Goal: Task Accomplishment & Management: Complete application form

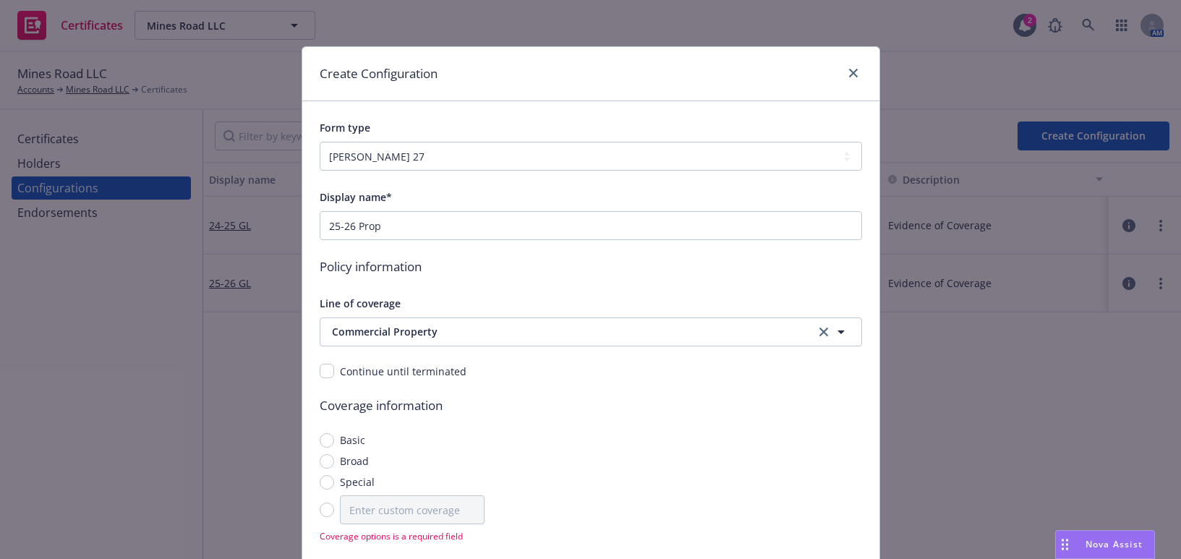
select select "ACORD27"
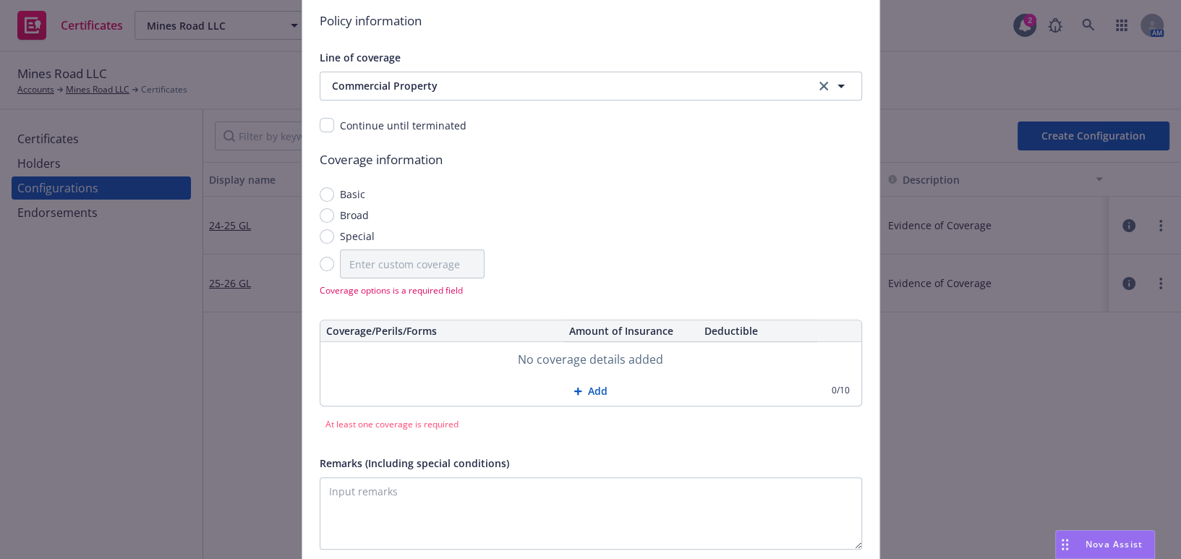
scroll to position [328, 0]
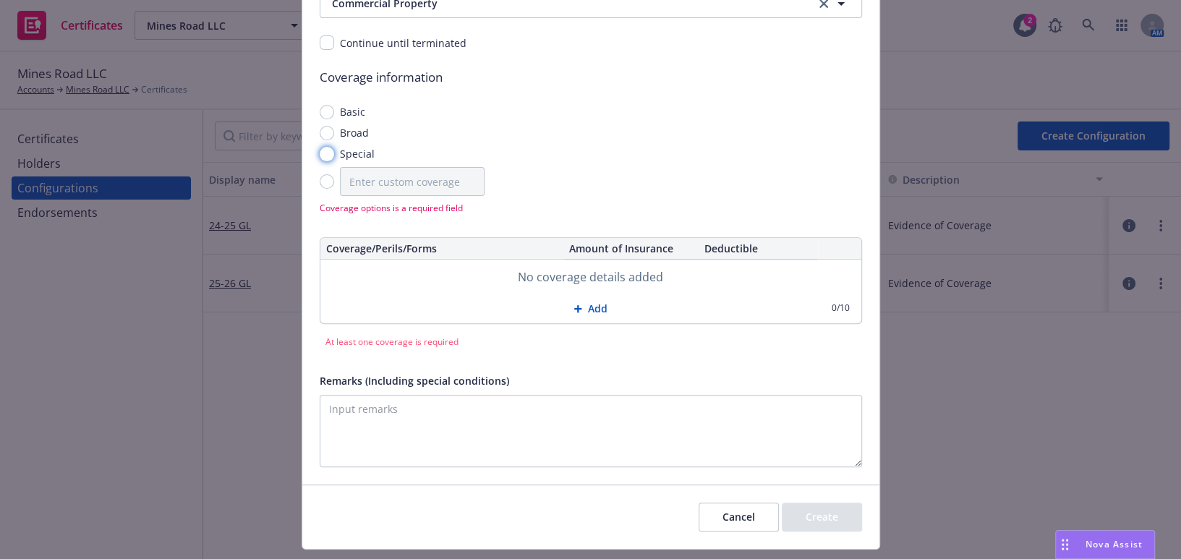
drag, startPoint x: 320, startPoint y: 152, endPoint x: 563, endPoint y: 327, distance: 298.9
click at [321, 152] on input "Special" at bounding box center [327, 154] width 14 height 14
radio input "true"
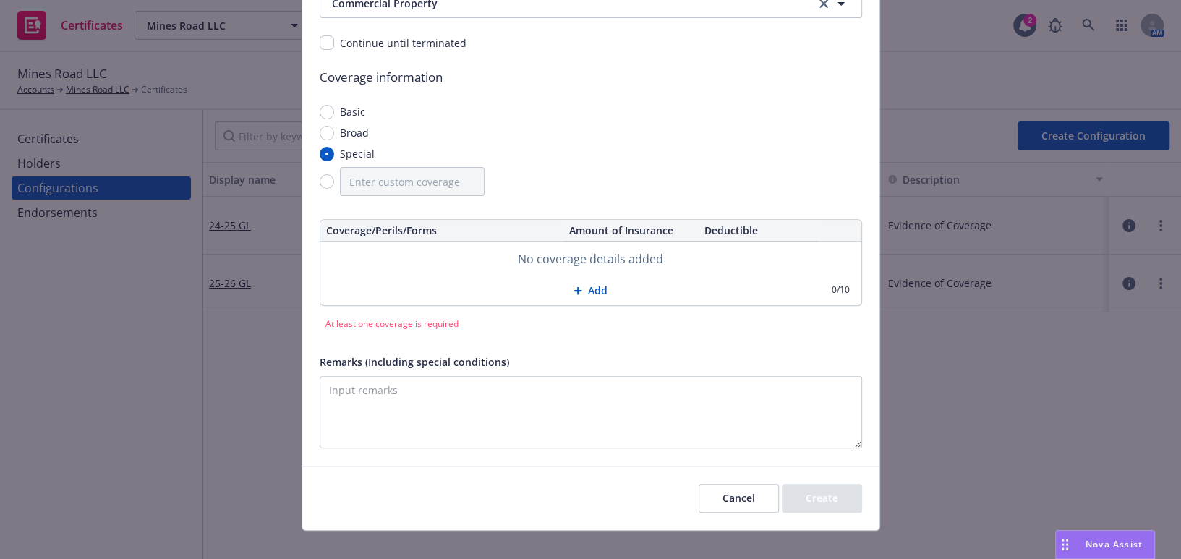
click at [592, 288] on button "Add" at bounding box center [590, 290] width 541 height 29
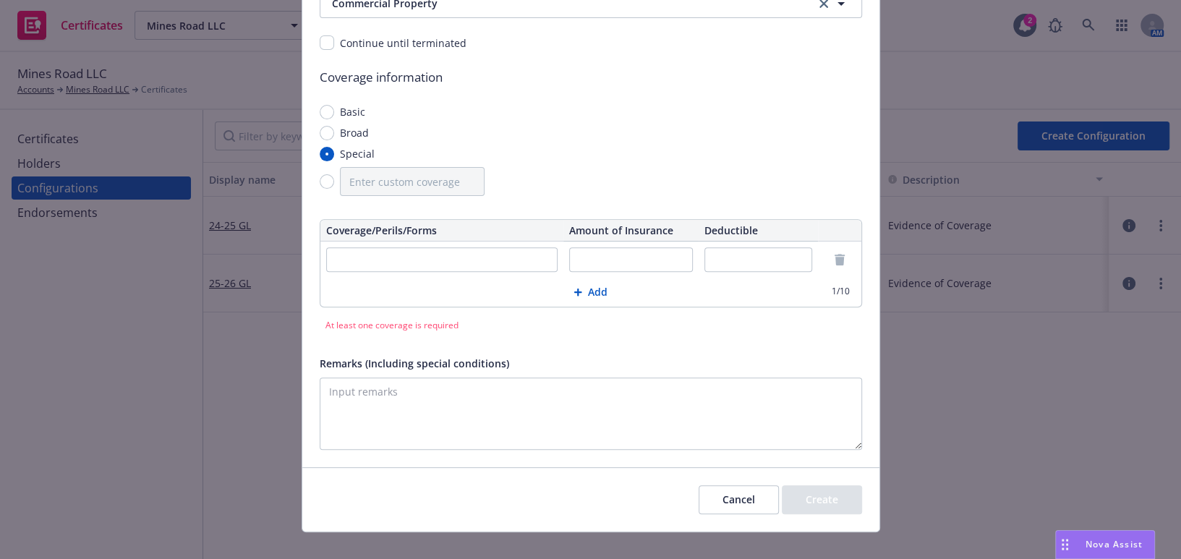
click at [584, 289] on button "Add" at bounding box center [590, 292] width 541 height 29
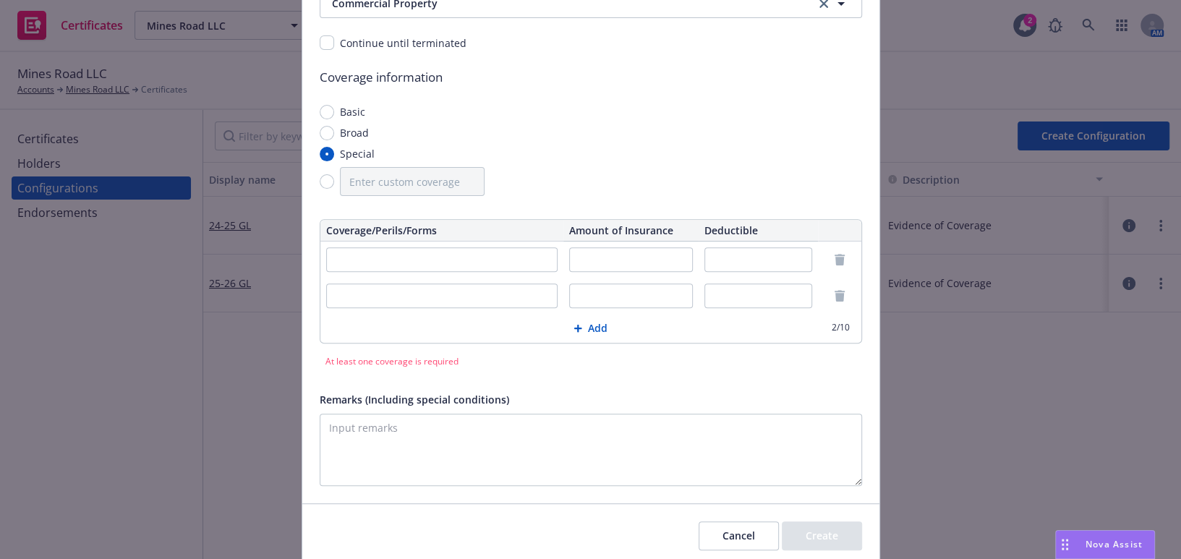
click at [376, 278] on td at bounding box center [442, 296] width 244 height 36
click at [373, 262] on input "text" at bounding box center [442, 259] width 232 height 25
type input "Building - Replacement Cost"
click at [648, 257] on input "text" at bounding box center [631, 259] width 124 height 25
type input "$5,339,125"
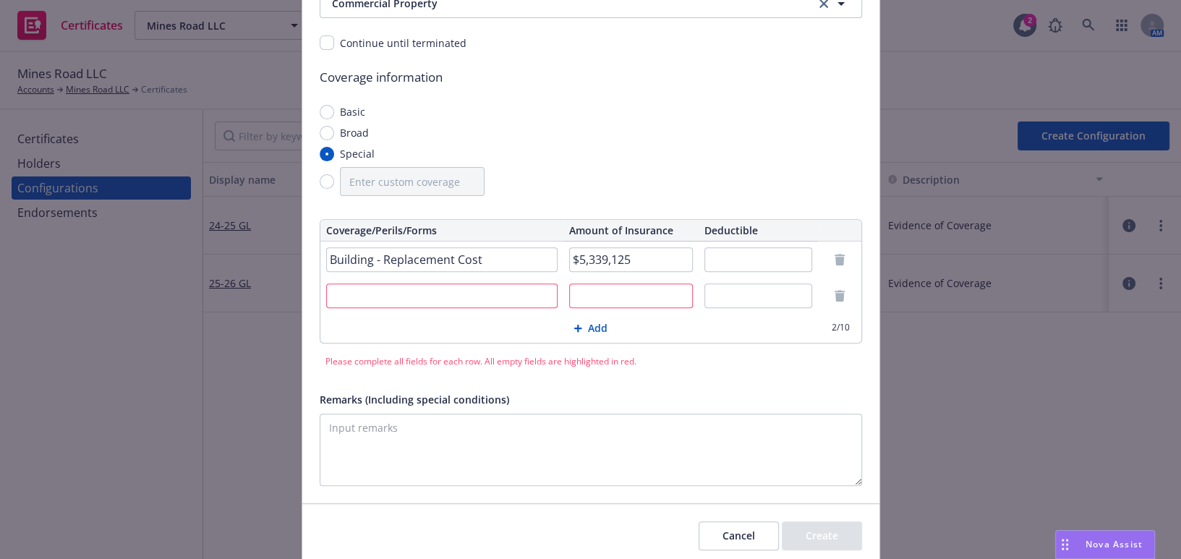
click at [477, 291] on input "text" at bounding box center [442, 296] width 232 height 25
click at [599, 288] on input "text" at bounding box center [631, 296] width 124 height 25
drag, startPoint x: 595, startPoint y: 302, endPoint x: 608, endPoint y: 309, distance: 13.9
click at [596, 302] on input "$225,500" at bounding box center [631, 296] width 124 height 25
type input "$222,500"
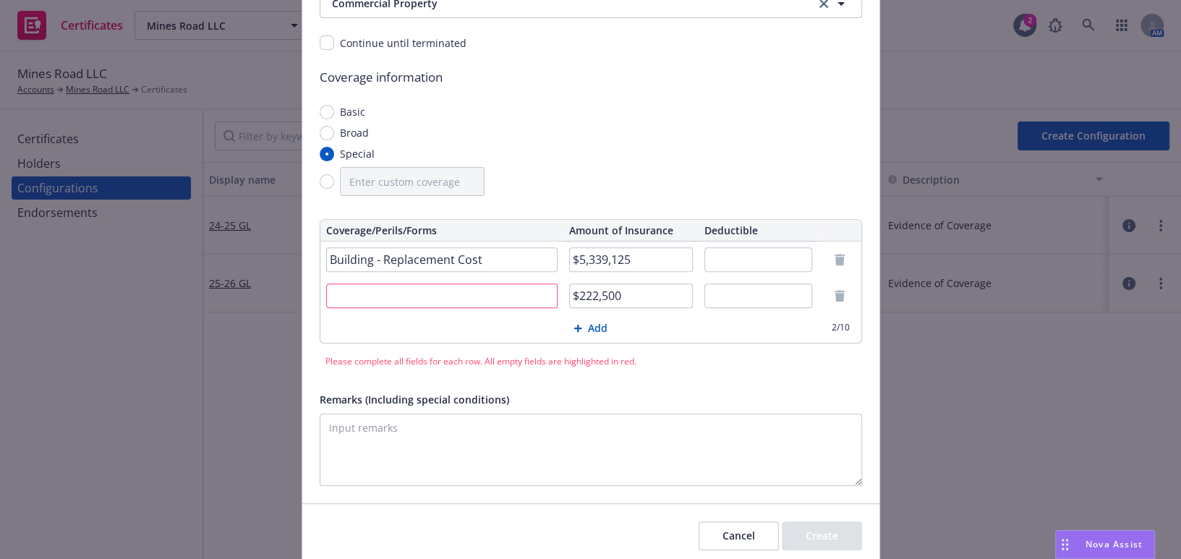
click at [370, 290] on input "text" at bounding box center [442, 296] width 232 height 25
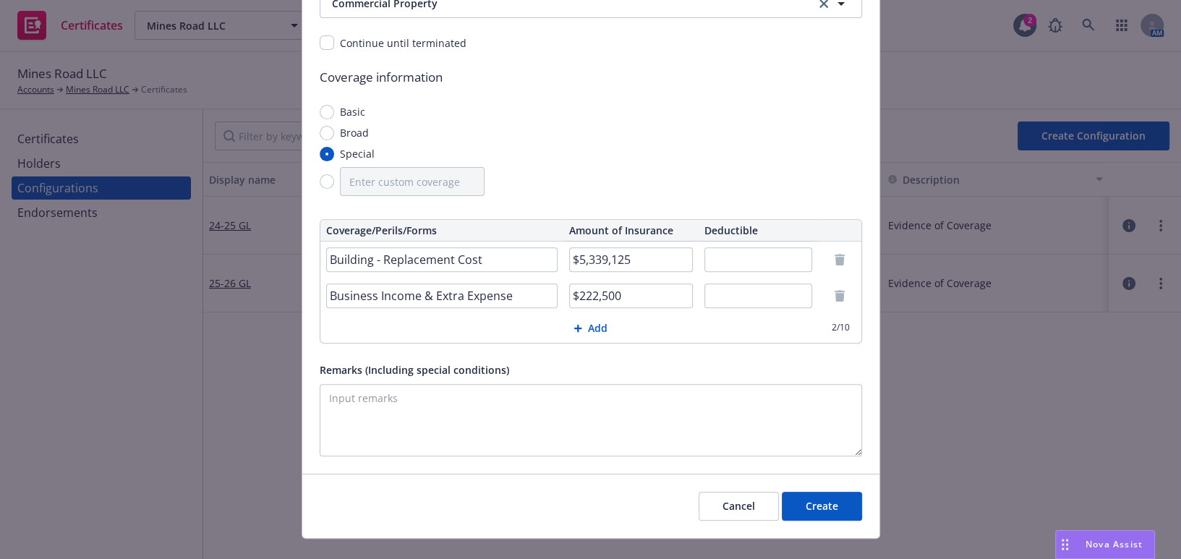
type input "Business Income & Extra Expense"
click at [763, 253] on input "text" at bounding box center [758, 259] width 108 height 25
type input "$25,000"
drag, startPoint x: 341, startPoint y: 407, endPoint x: 347, endPoint y: 412, distance: 7.7
click at [344, 406] on textarea "Remarks (Including special conditions)" at bounding box center [591, 420] width 542 height 72
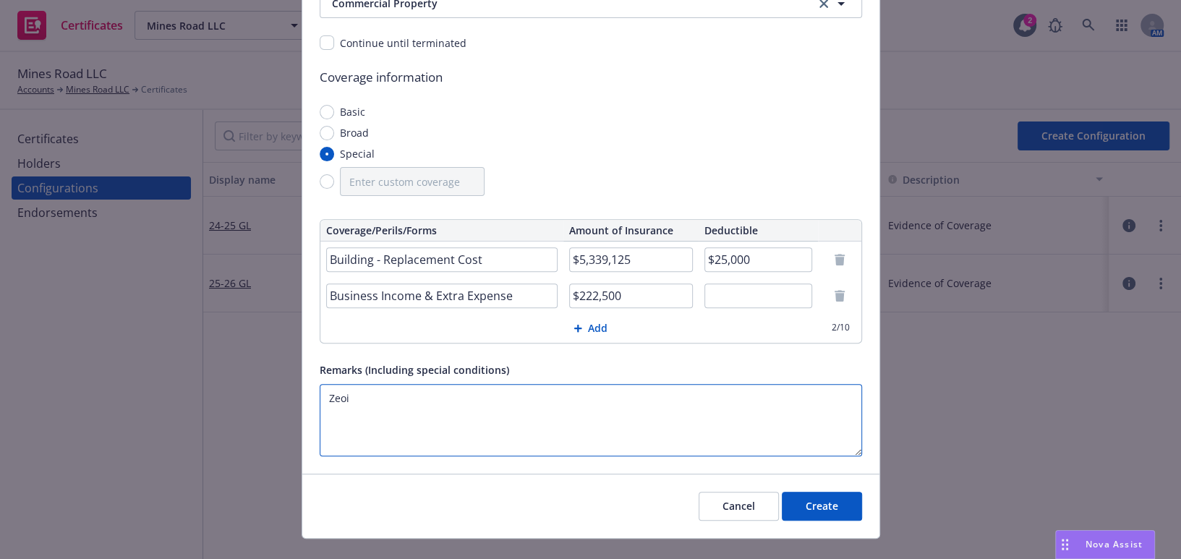
paste textarea "Evidence of Coverage"
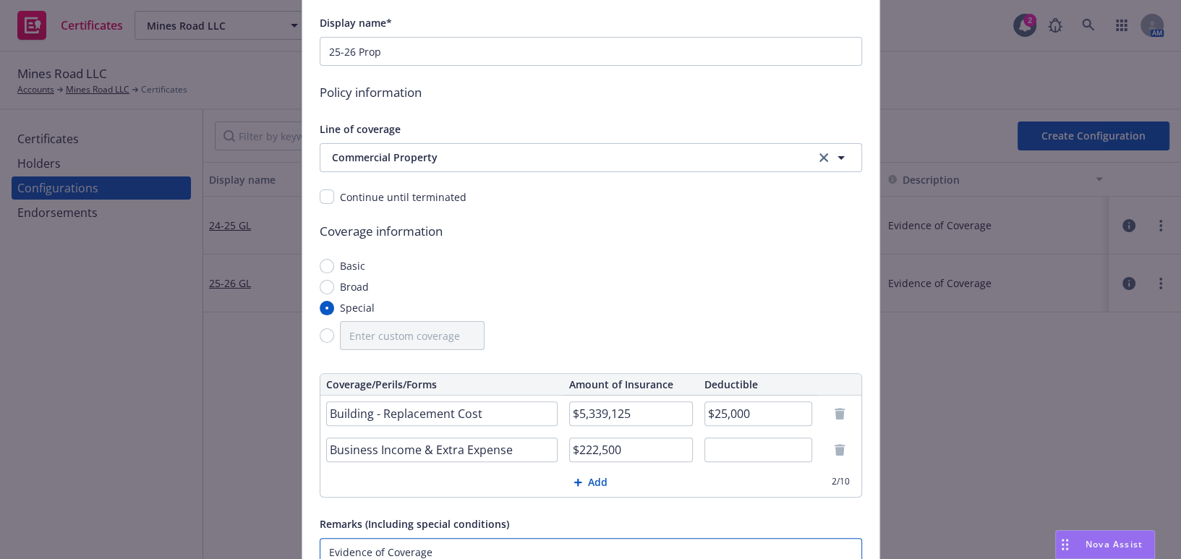
scroll to position [354, 0]
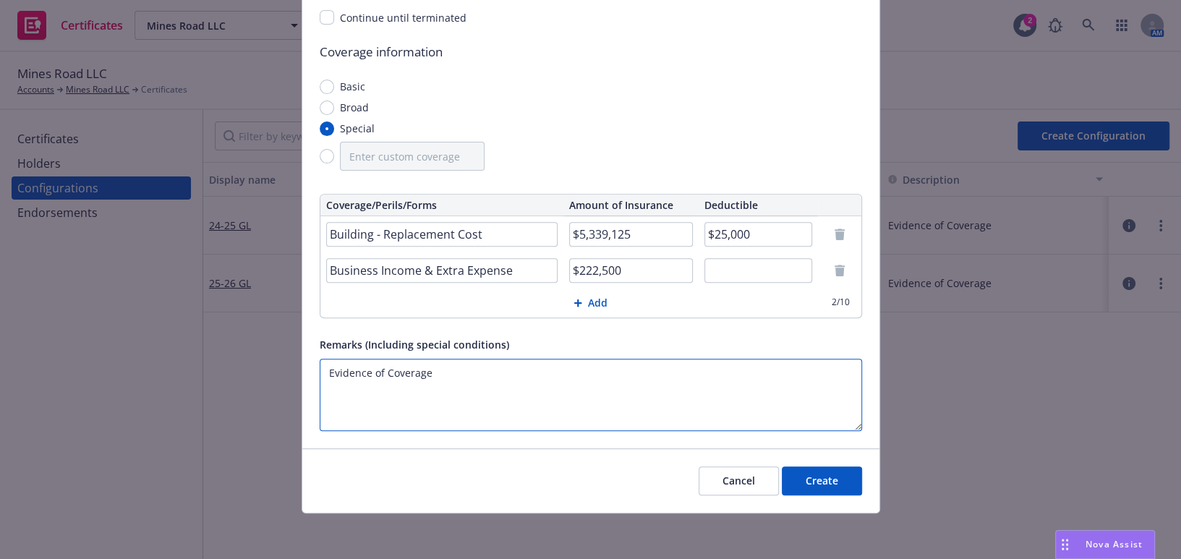
type textarea "Evidence of Coverage"
click at [811, 480] on button "Create" at bounding box center [822, 481] width 80 height 29
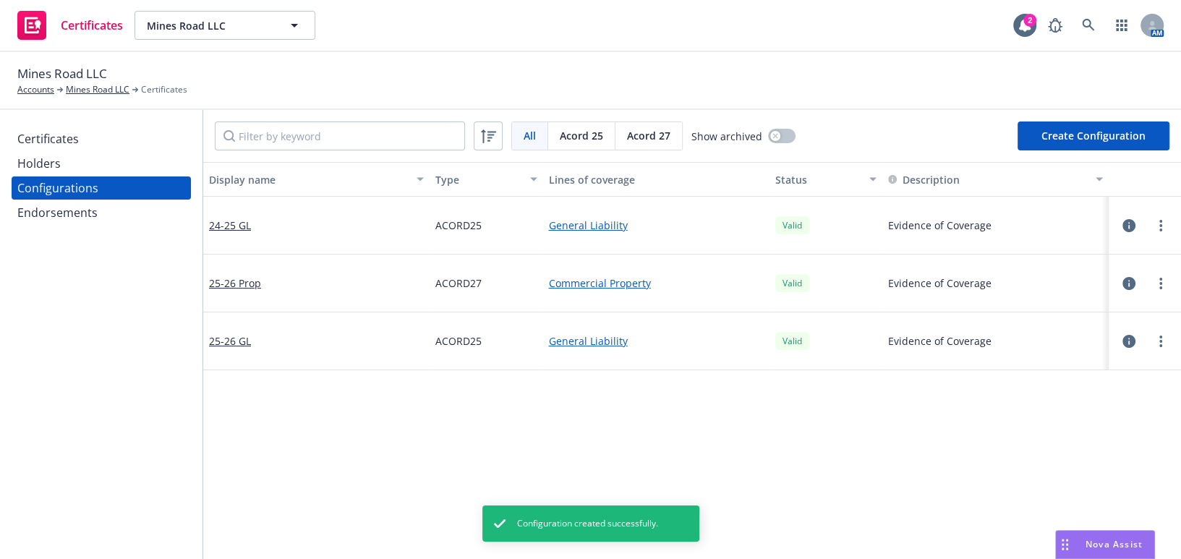
click at [100, 130] on div "Certificates" at bounding box center [101, 138] width 168 height 23
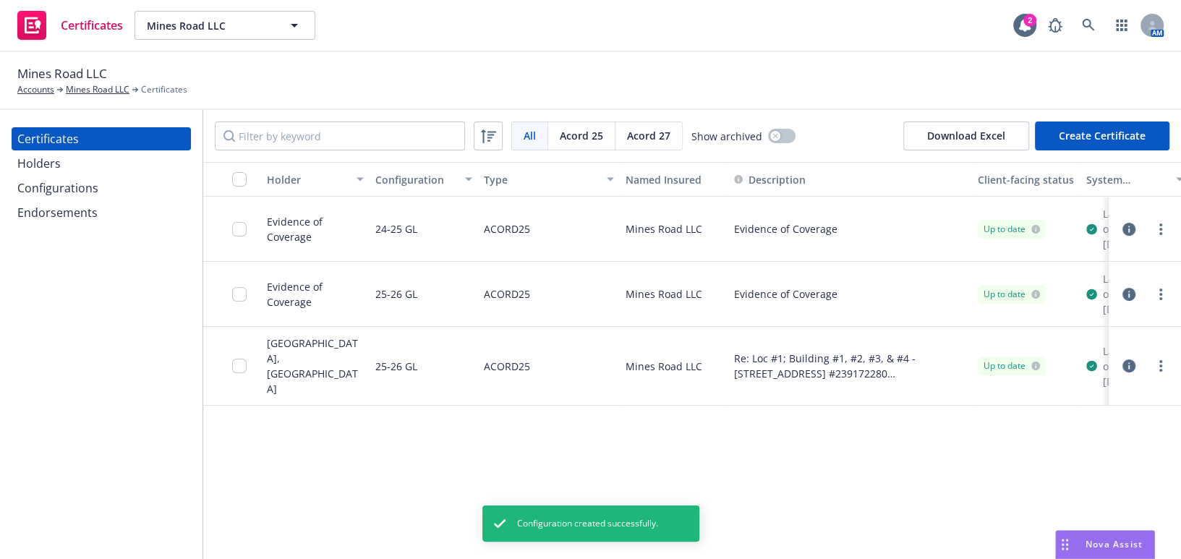
click at [1128, 123] on button "Create Certificate" at bounding box center [1102, 136] width 135 height 29
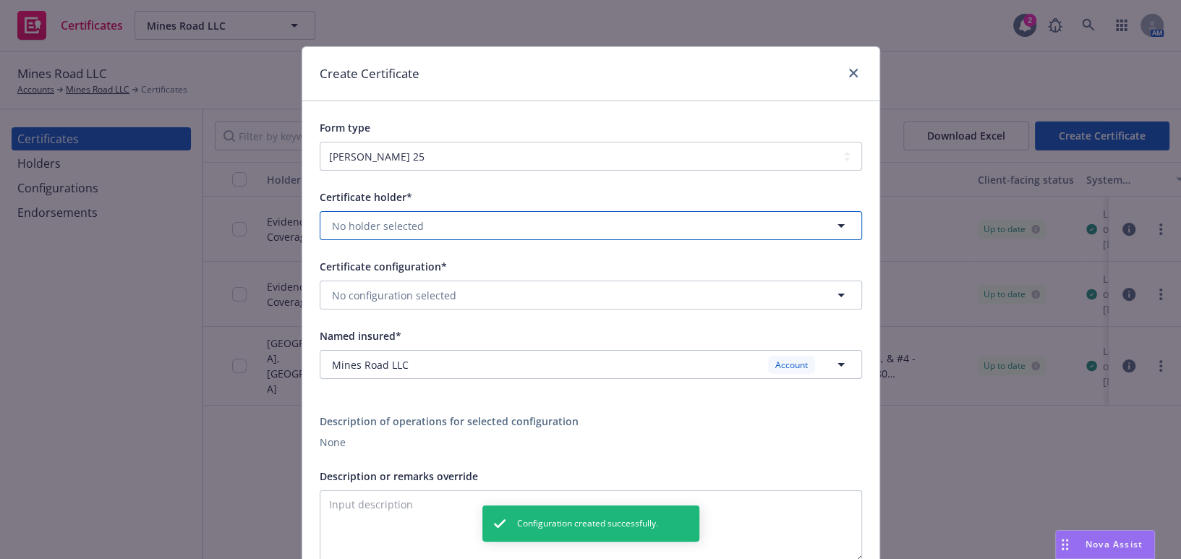
click at [394, 223] on span "No holder selected" at bounding box center [378, 225] width 92 height 15
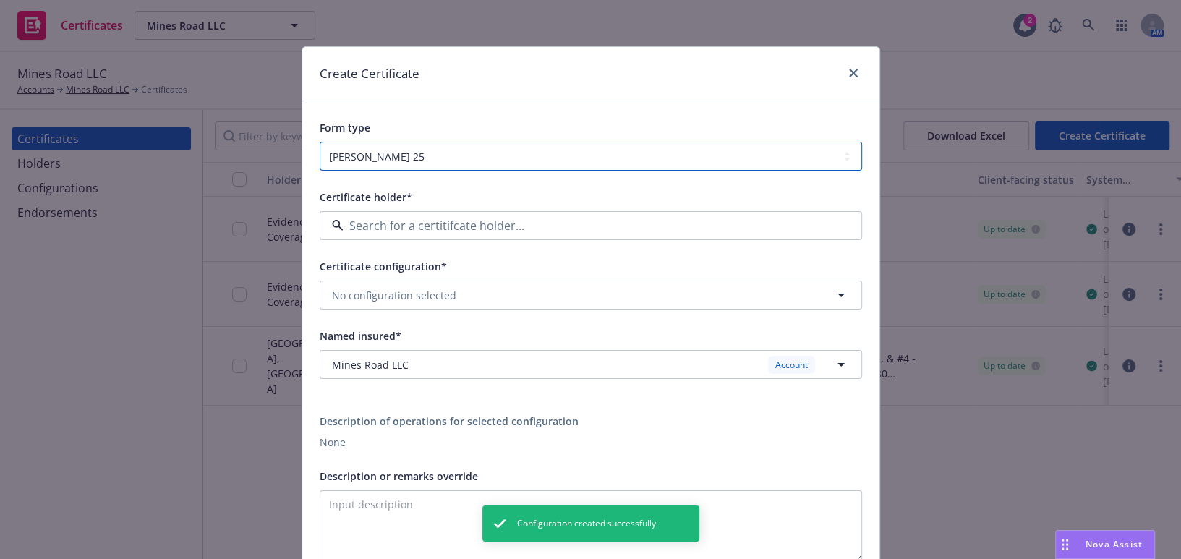
click at [373, 152] on select "[PERSON_NAME] 25 [PERSON_NAME] 27" at bounding box center [591, 156] width 542 height 29
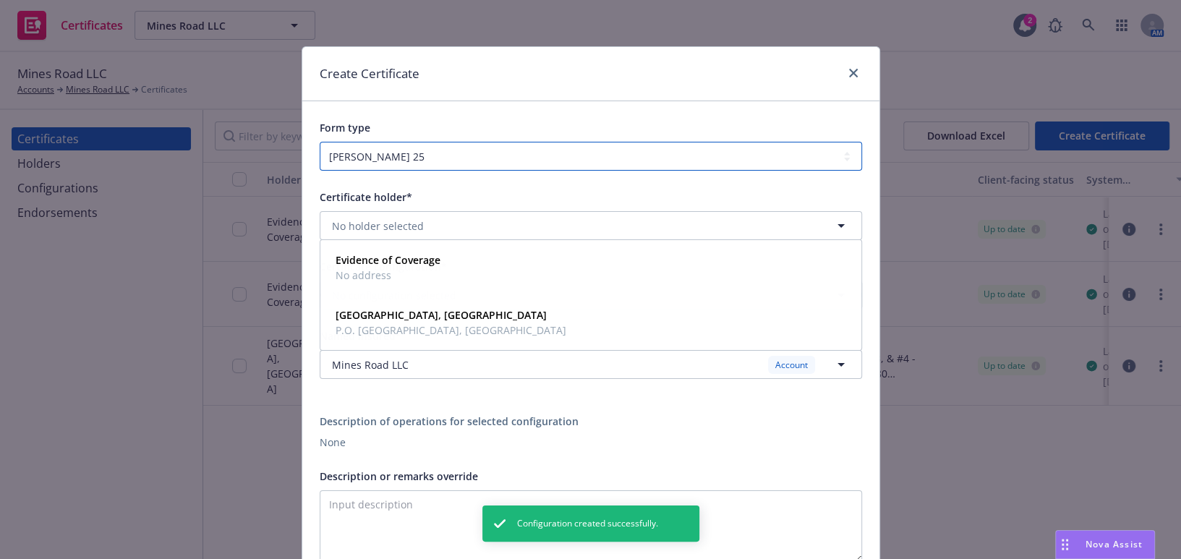
select select "ACORD27"
click at [320, 142] on select "[PERSON_NAME] 25 [PERSON_NAME] 27" at bounding box center [591, 156] width 542 height 29
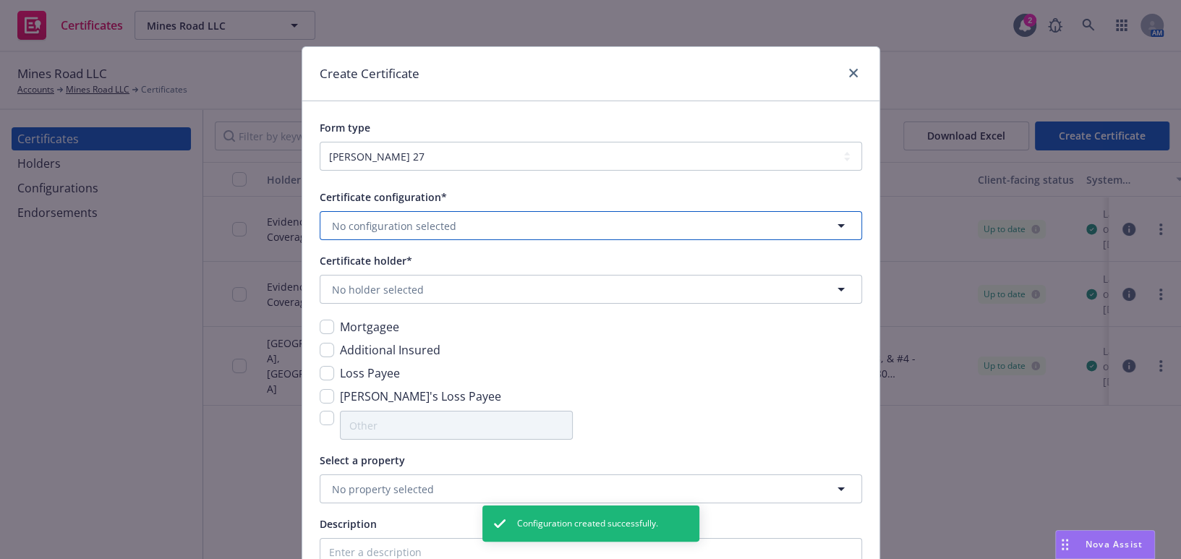
click at [359, 223] on span "No configuration selected" at bounding box center [394, 225] width 124 height 15
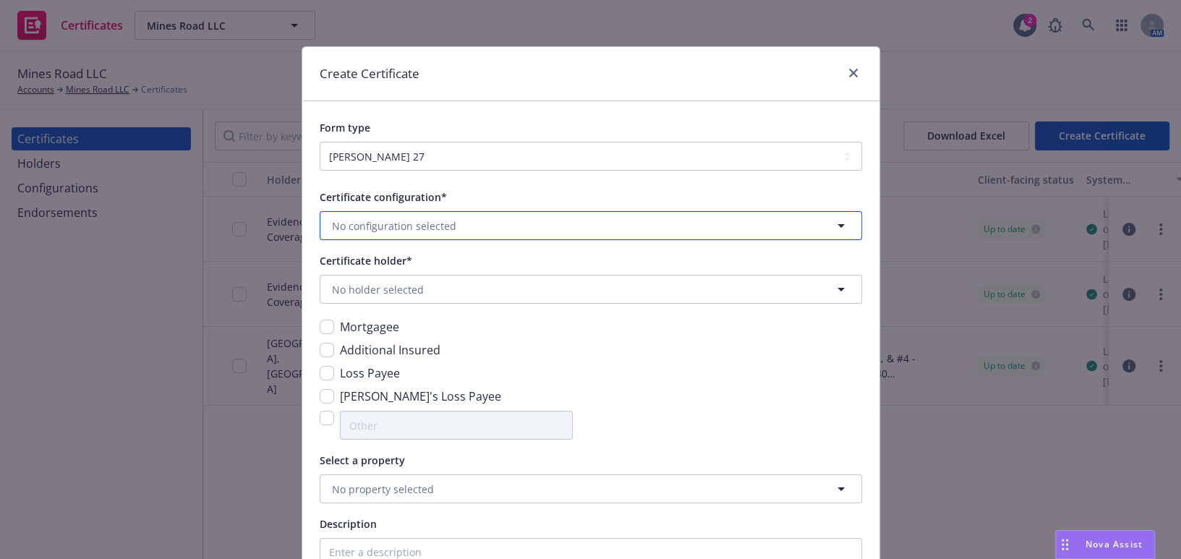
click at [388, 211] on button "No configuration selected" at bounding box center [591, 225] width 542 height 29
click at [383, 275] on div "25-26 Prop" at bounding box center [361, 268] width 62 height 21
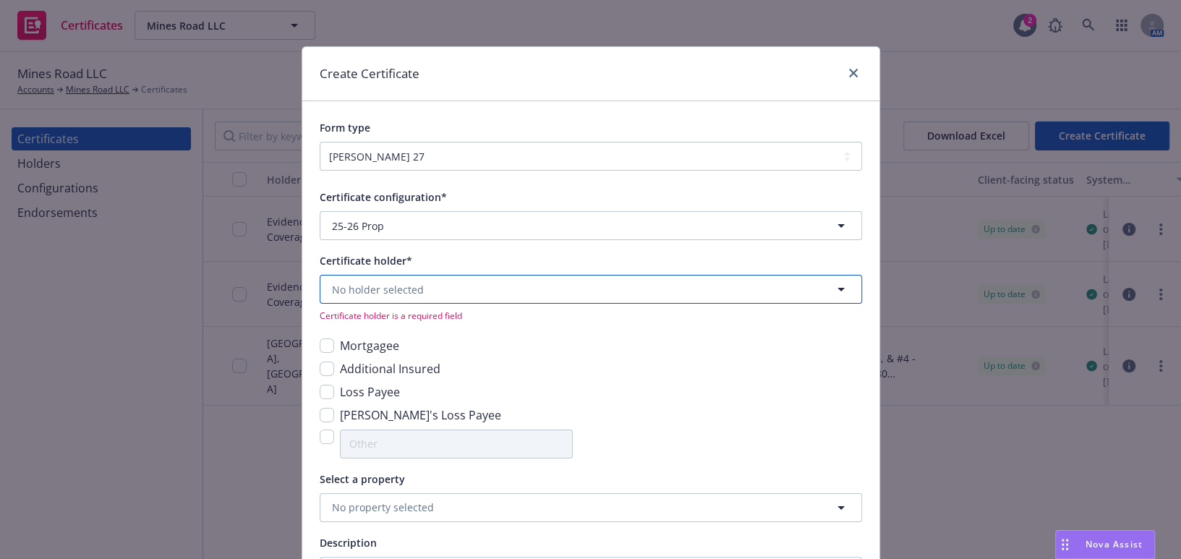
click at [362, 294] on span "No holder selected" at bounding box center [378, 289] width 92 height 15
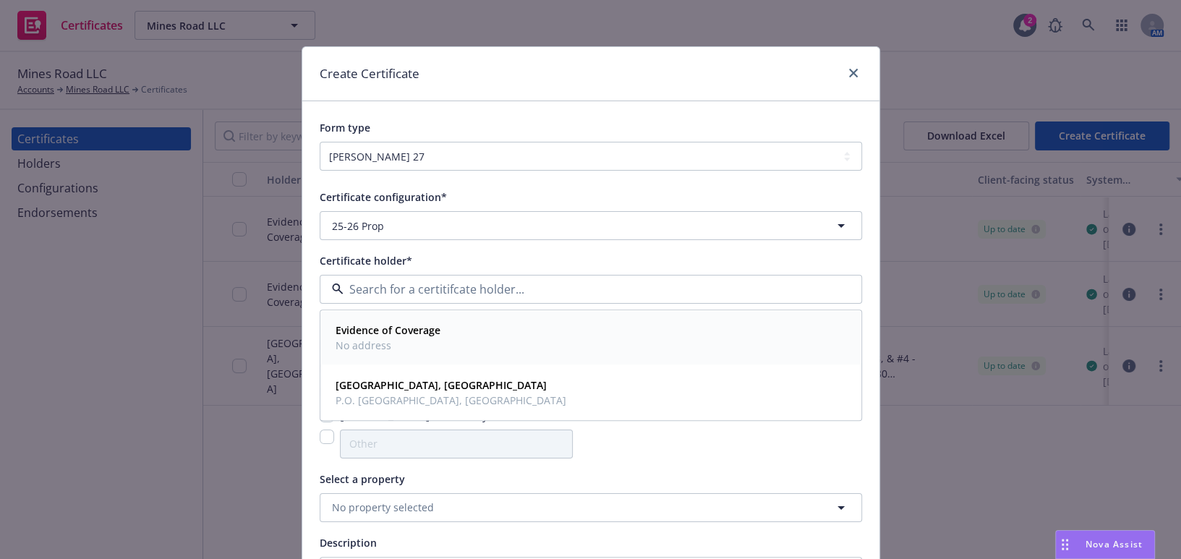
click at [357, 333] on strong "Evidence of Coverage" at bounding box center [388, 331] width 105 height 14
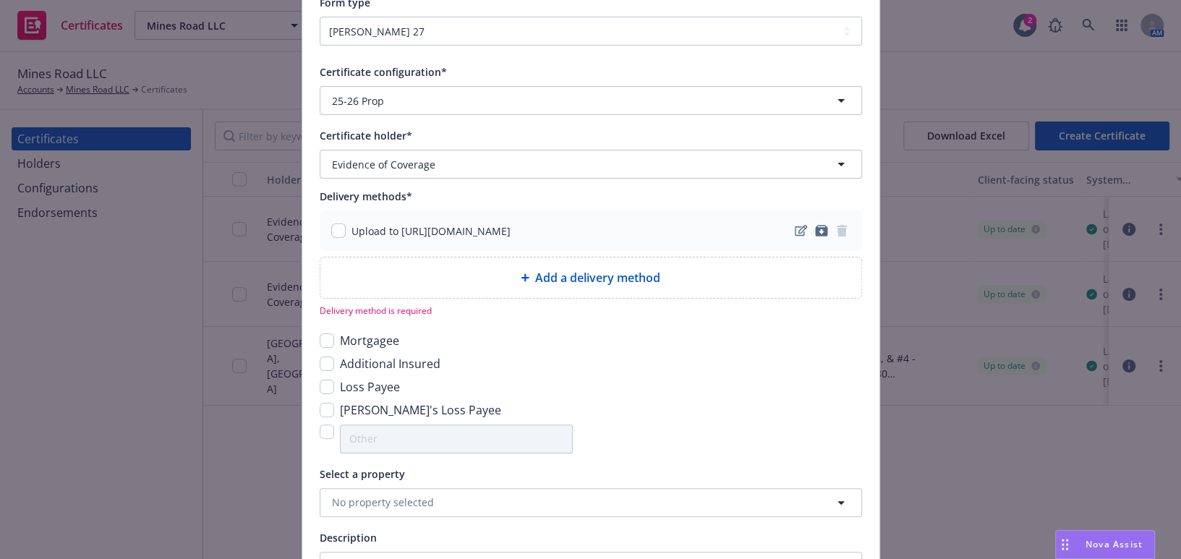
scroll to position [197, 0]
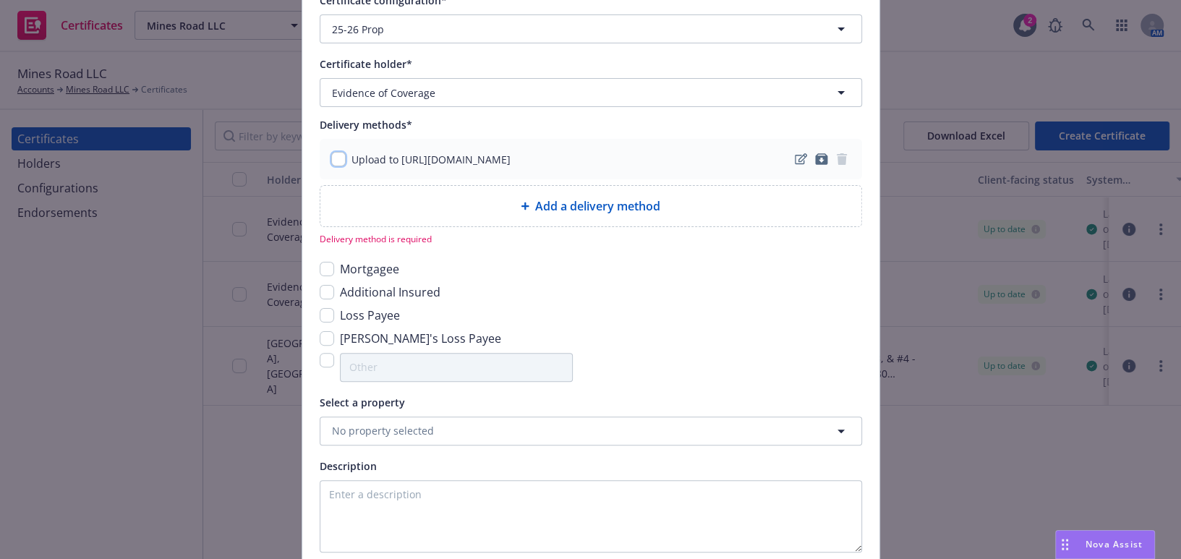
click at [332, 152] on input "checkbox" at bounding box center [338, 159] width 14 height 14
checkbox input "true"
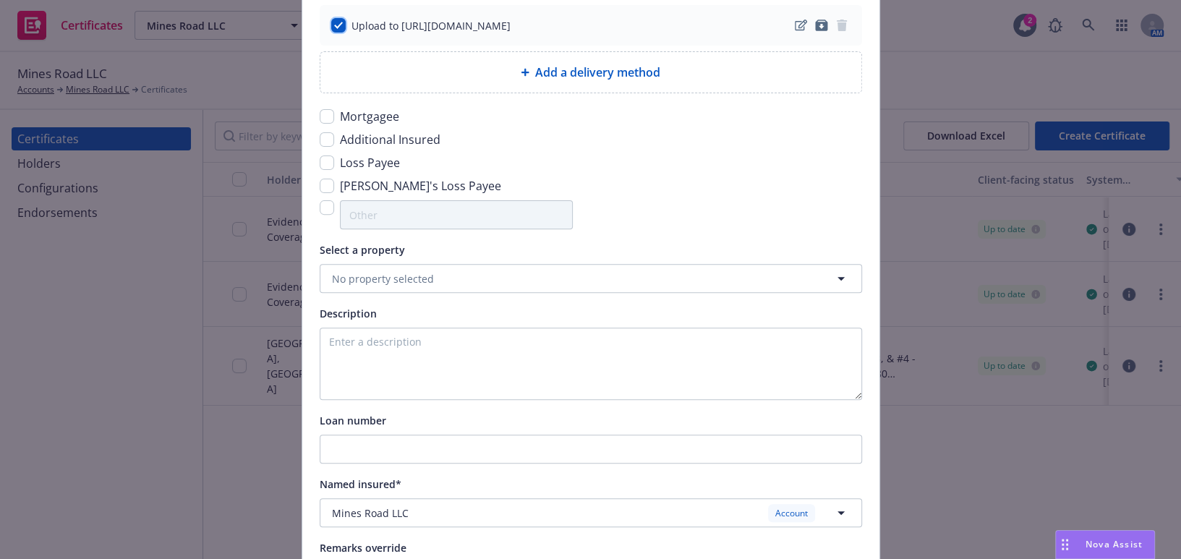
scroll to position [460, 0]
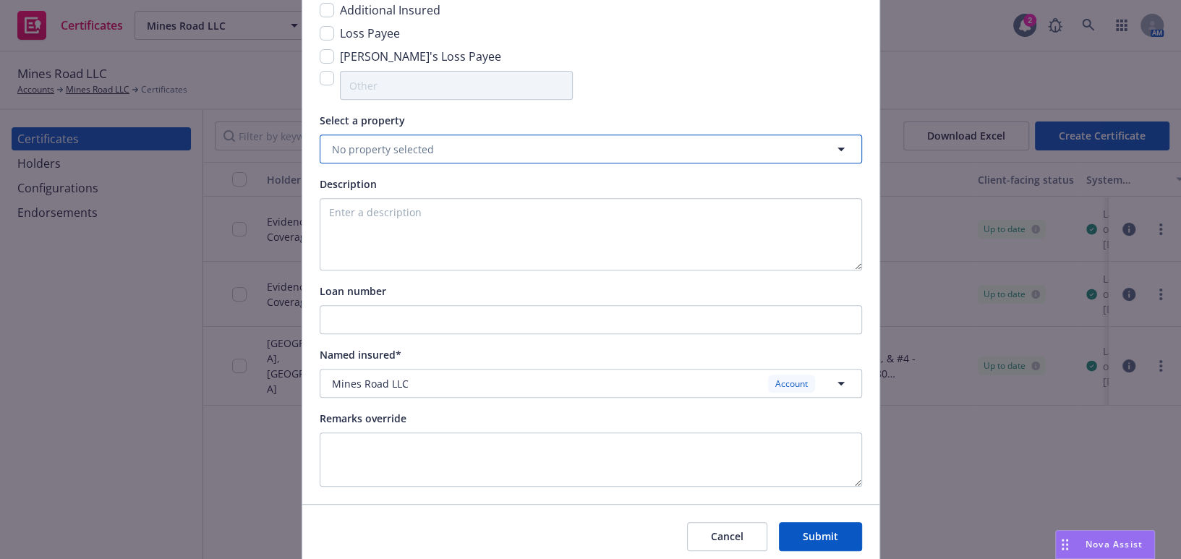
click at [388, 147] on span "No property selected" at bounding box center [383, 149] width 102 height 15
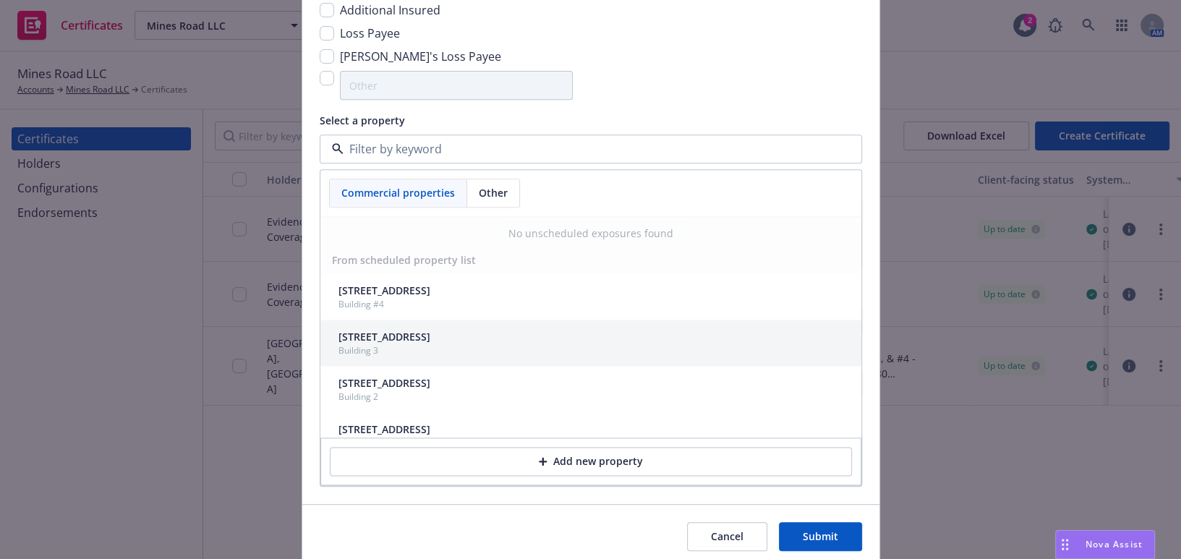
scroll to position [44, 0]
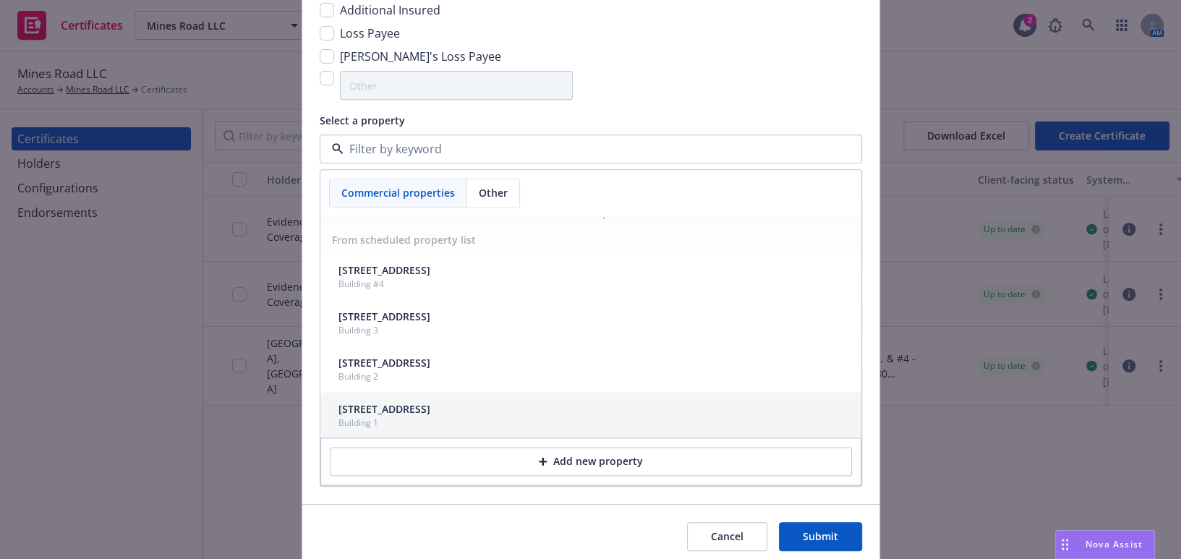
click at [430, 423] on div "Building 1" at bounding box center [384, 423] width 92 height 12
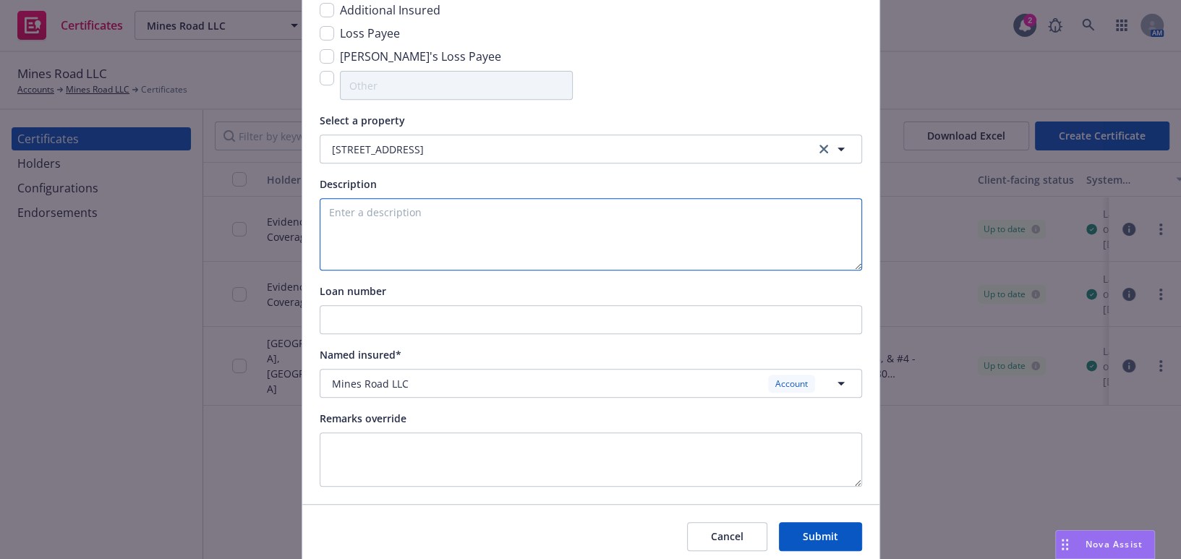
click at [465, 229] on textarea at bounding box center [591, 234] width 542 height 72
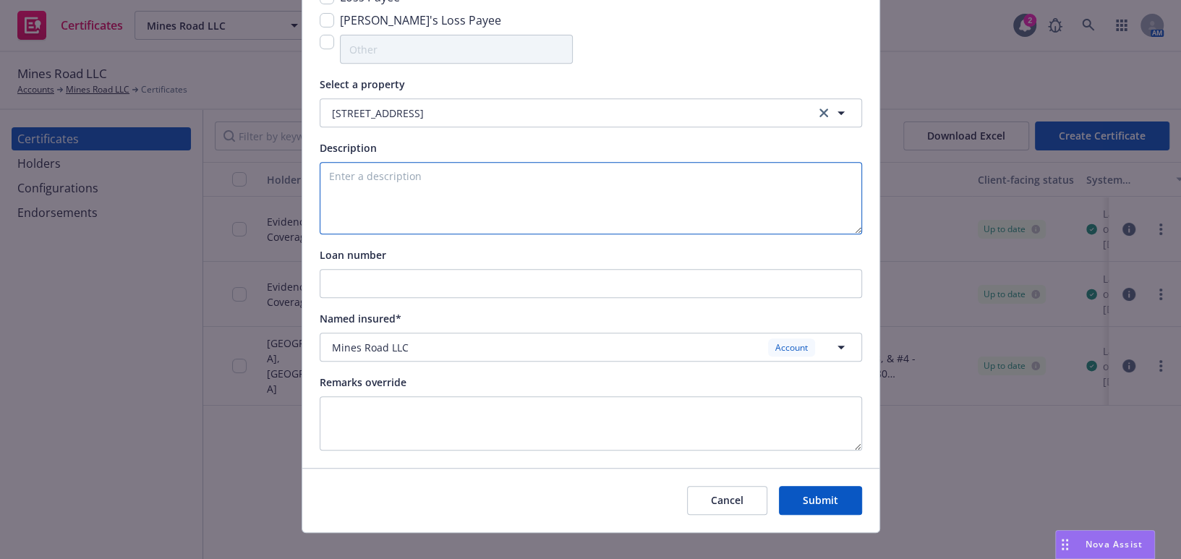
scroll to position [516, 0]
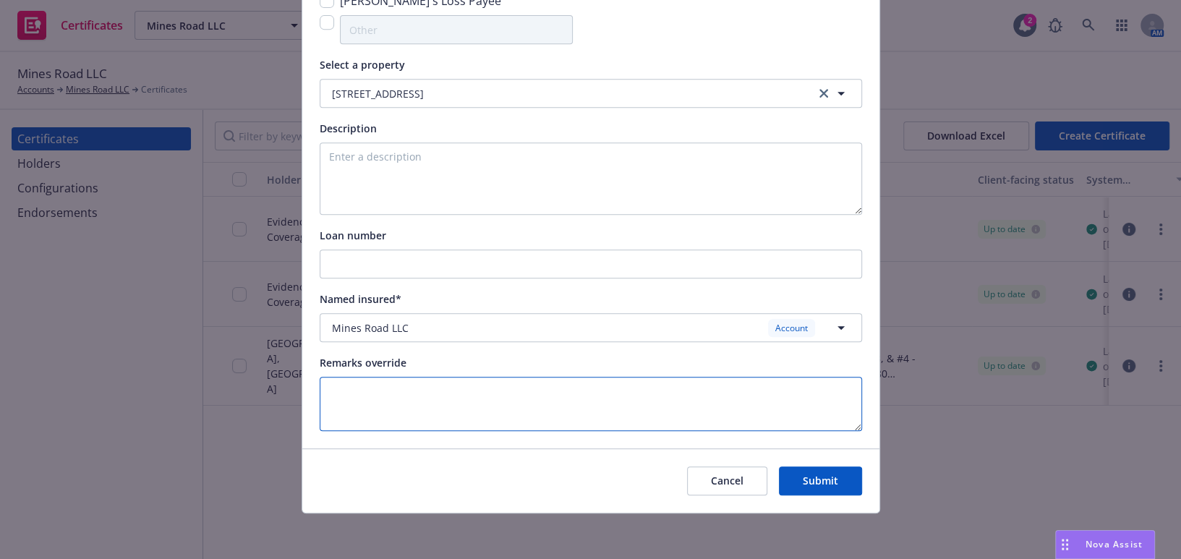
drag, startPoint x: 393, startPoint y: 421, endPoint x: 396, endPoint y: 413, distance: 8.2
click at [393, 420] on textarea at bounding box center [591, 404] width 542 height 54
paste textarea "Evidence of Coverage"
type textarea "Evidence of Coverage"
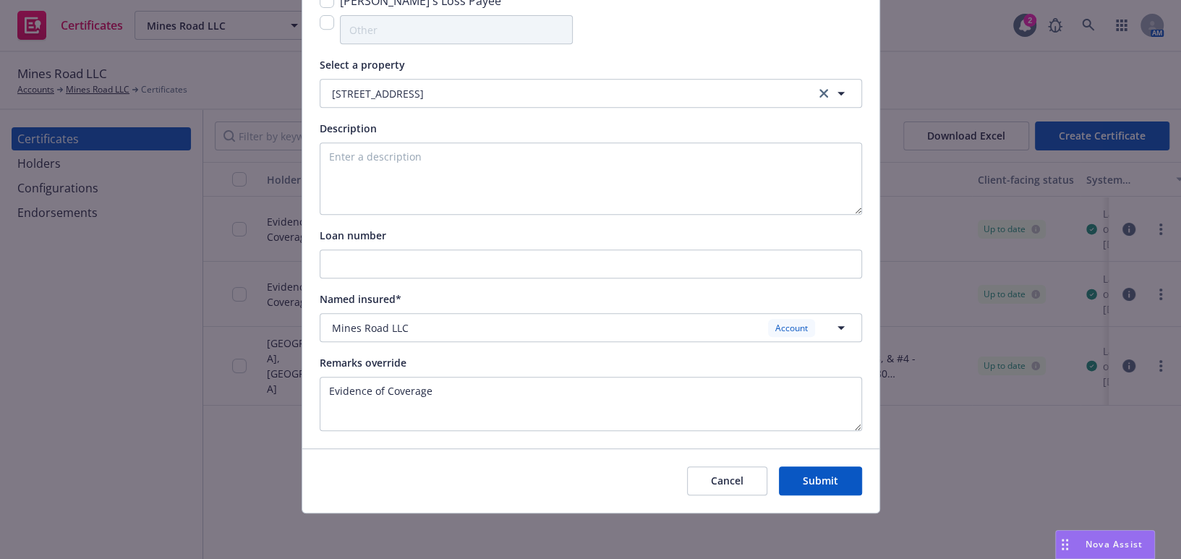
click at [795, 486] on button "Submit" at bounding box center [820, 481] width 83 height 29
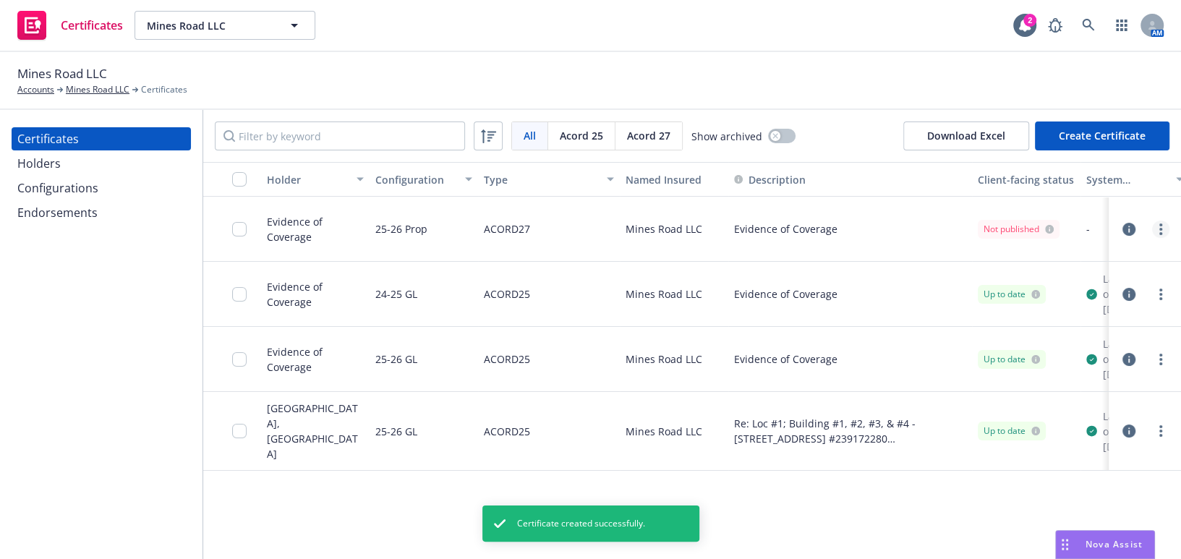
click at [1160, 227] on icon "more" at bounding box center [1160, 229] width 3 height 12
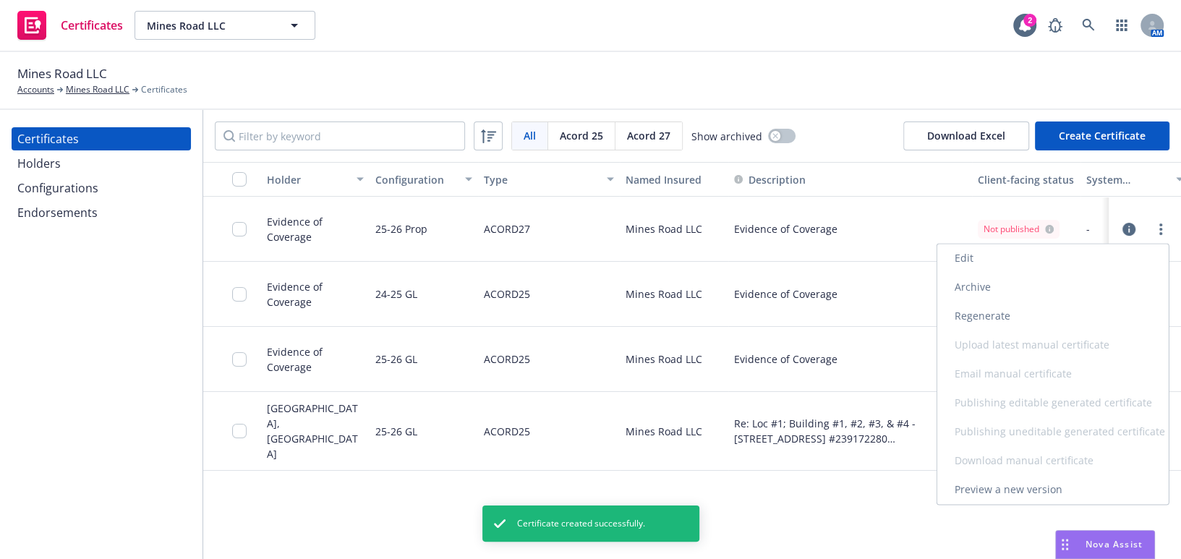
click at [1003, 319] on link "Regenerate" at bounding box center [1052, 316] width 231 height 29
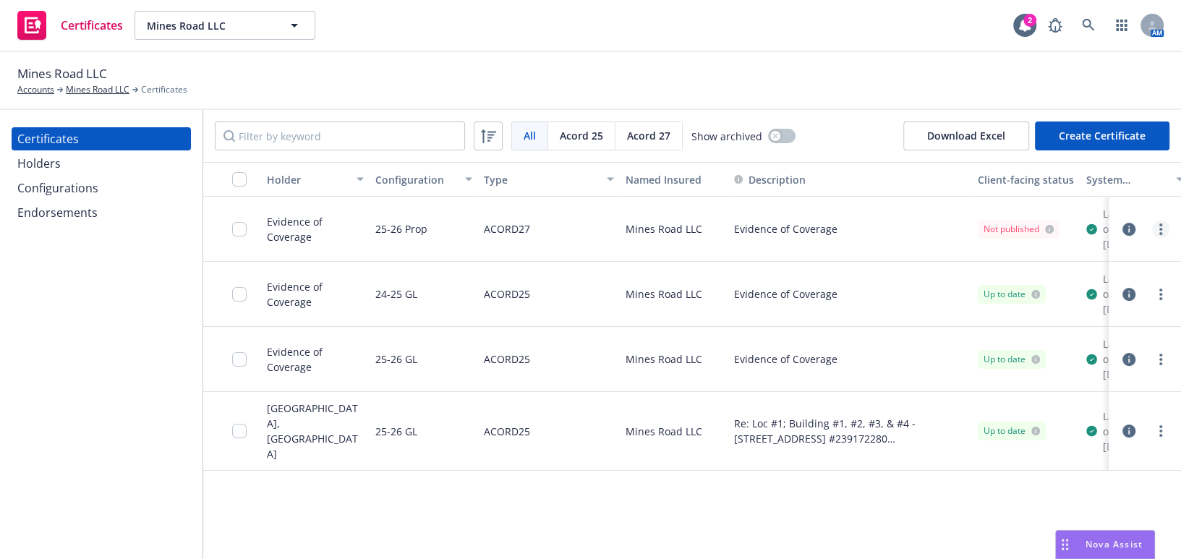
click at [1157, 238] on link "more" at bounding box center [1160, 229] width 17 height 17
click at [1164, 235] on link "more" at bounding box center [1160, 229] width 17 height 17
click at [985, 434] on link "Download uneditable generated certificate" at bounding box center [1052, 439] width 231 height 29
click at [116, 208] on div "Endorsements" at bounding box center [101, 212] width 168 height 23
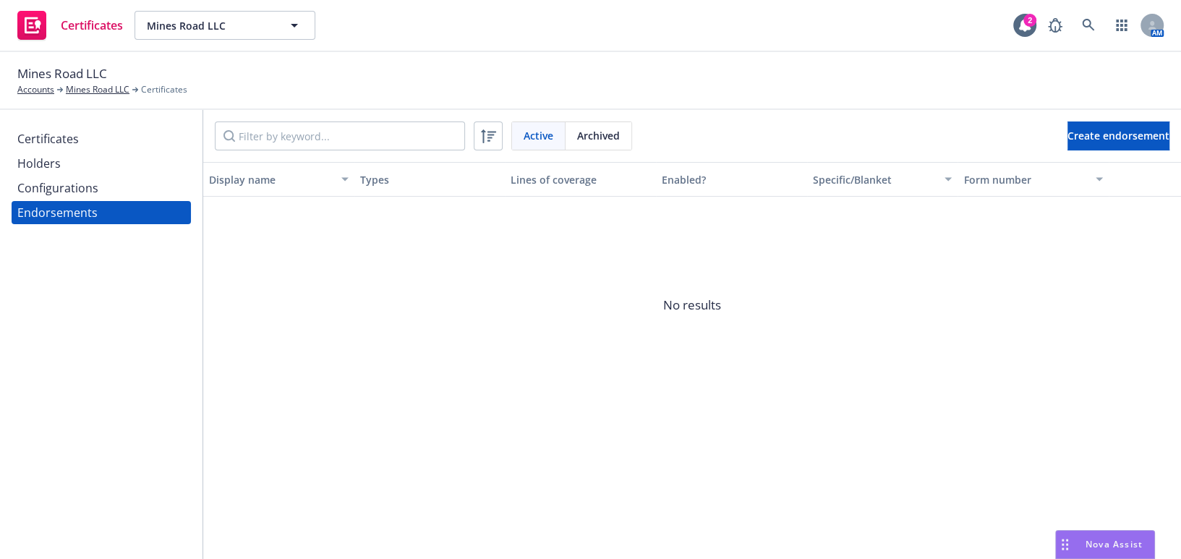
click at [108, 180] on div "Configurations" at bounding box center [101, 187] width 168 height 23
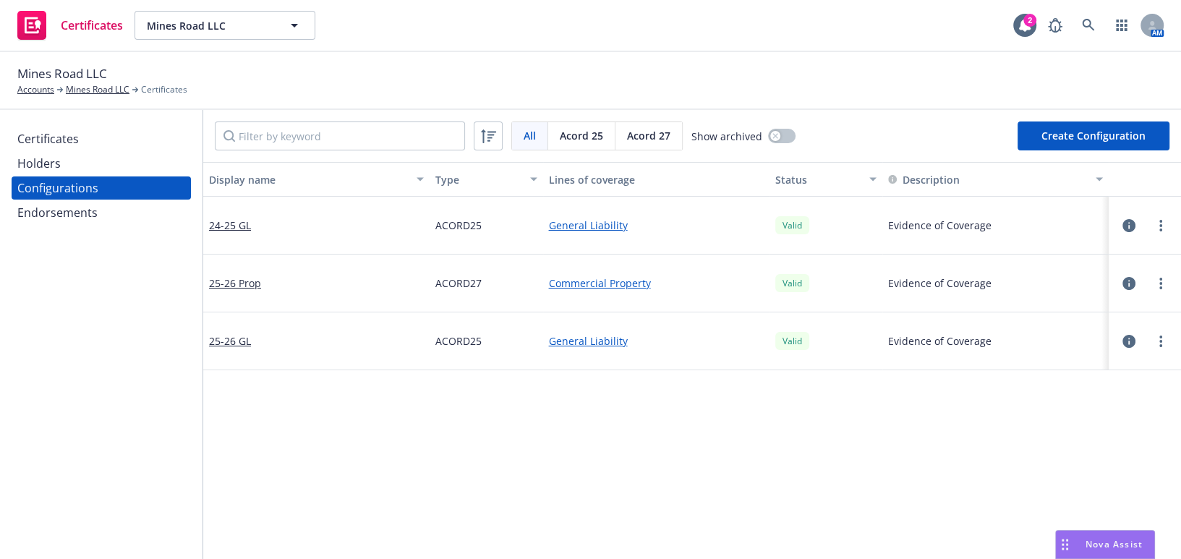
click at [667, 133] on span "Acord 27" at bounding box center [648, 135] width 43 height 15
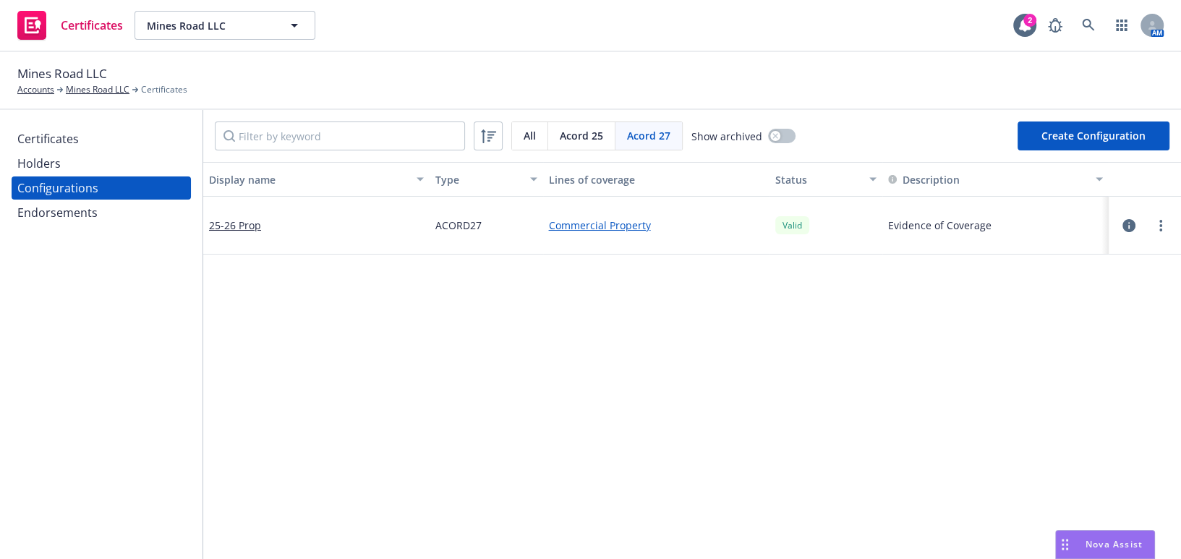
click at [1071, 135] on button "Create Configuration" at bounding box center [1094, 136] width 152 height 29
select select "ACORD27"
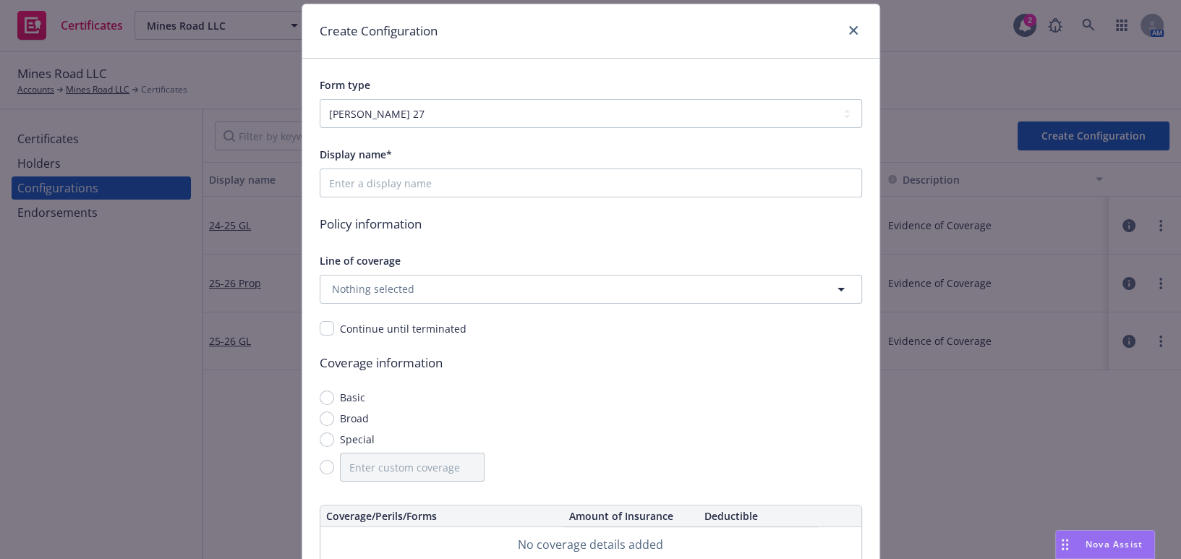
scroll to position [65, 0]
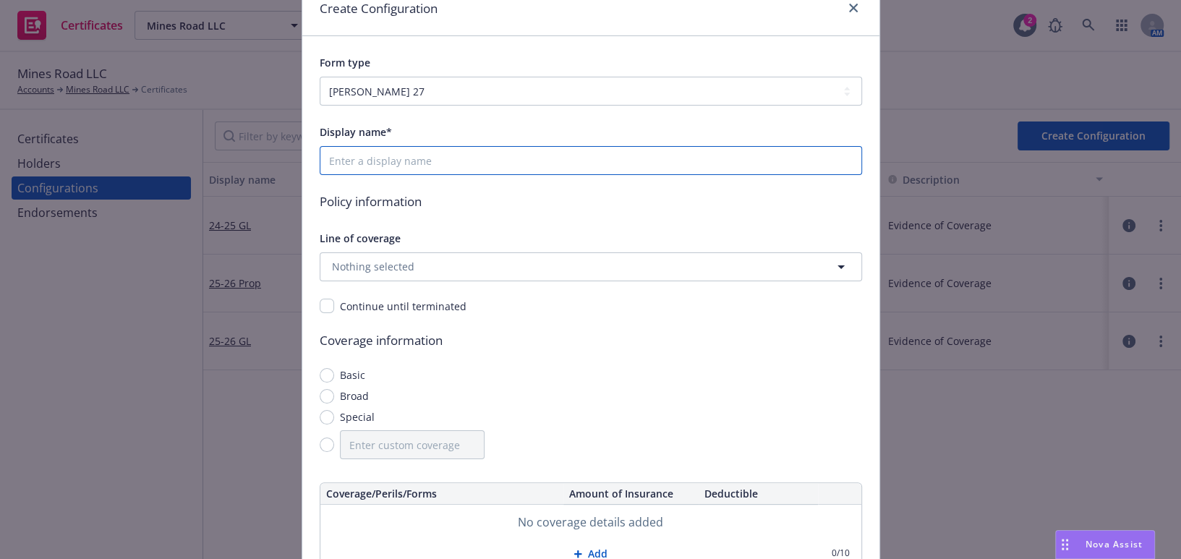
click at [361, 161] on input "Display name*" at bounding box center [591, 160] width 542 height 29
click at [385, 272] on span "Nothing selected" at bounding box center [373, 266] width 82 height 15
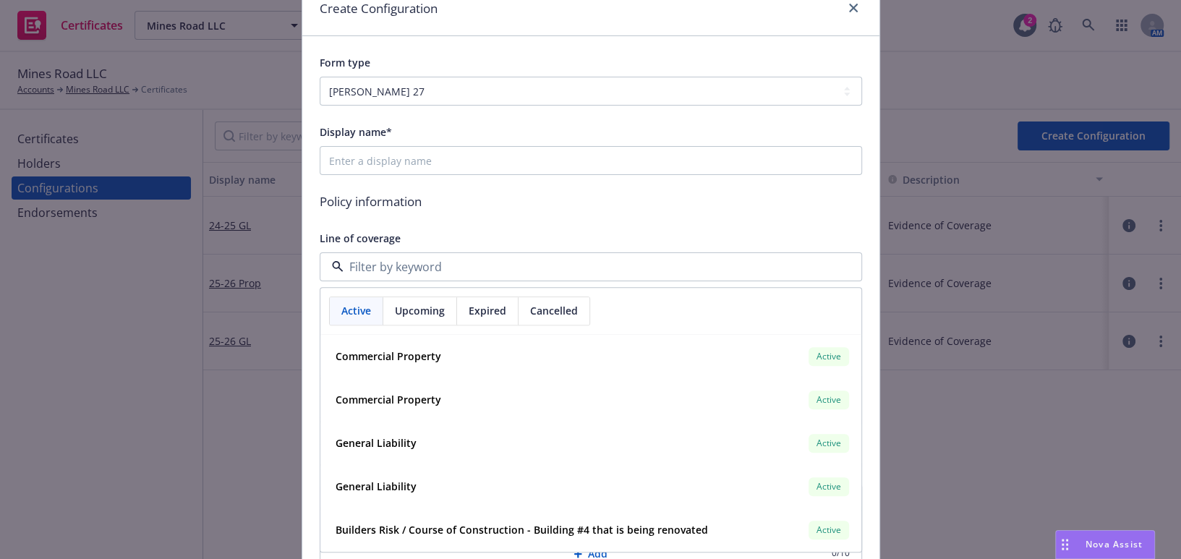
click at [483, 305] on span "Expired" at bounding box center [488, 310] width 38 height 15
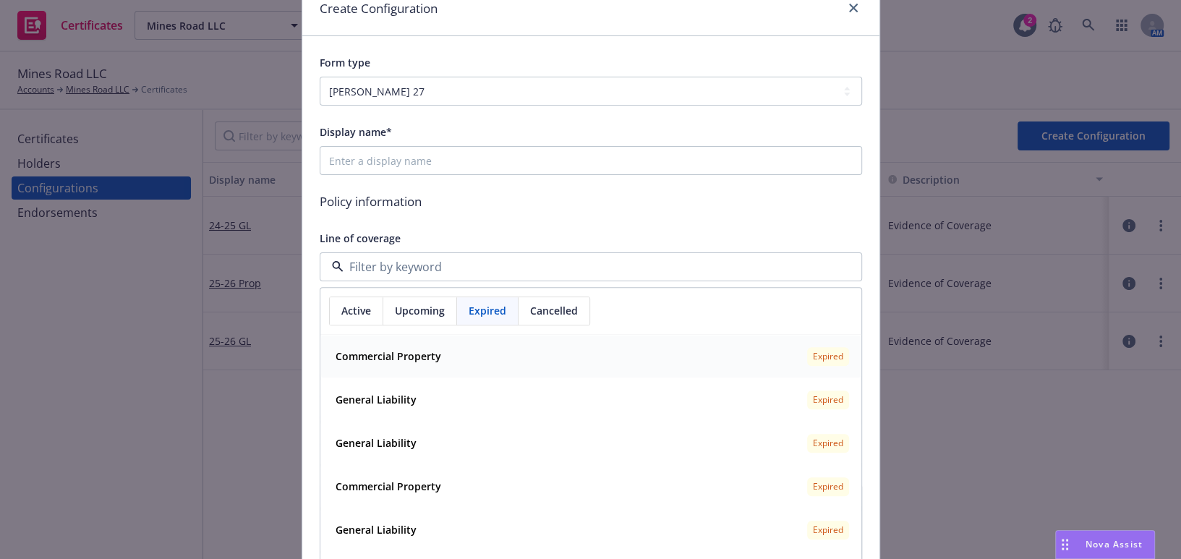
scroll to position [131, 0]
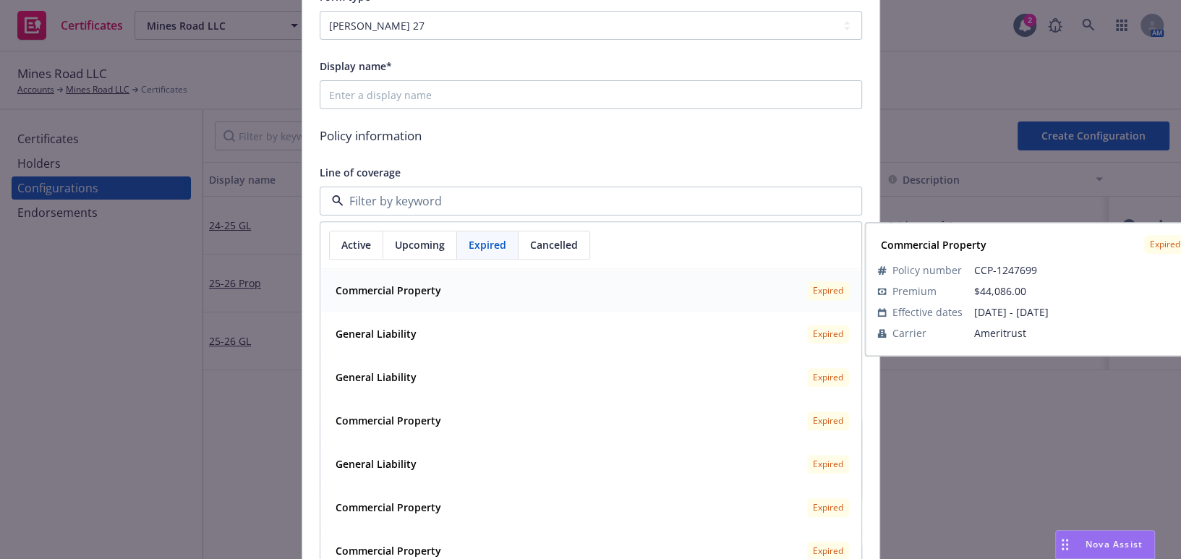
click at [391, 297] on span "Commercial Property" at bounding box center [389, 291] width 106 height 15
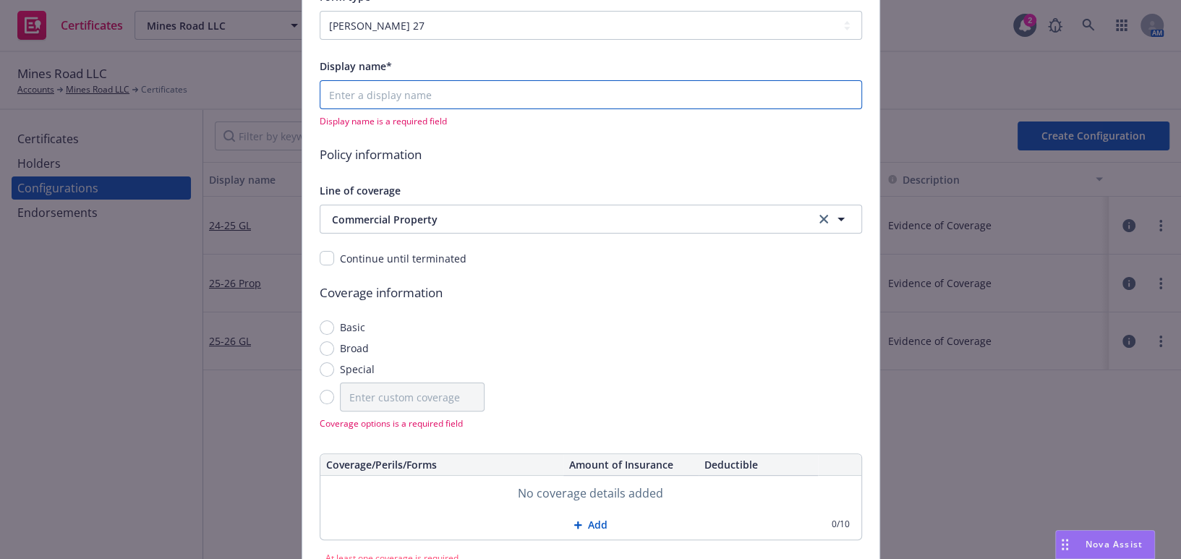
click at [339, 91] on input "Display name*" at bounding box center [591, 94] width 542 height 29
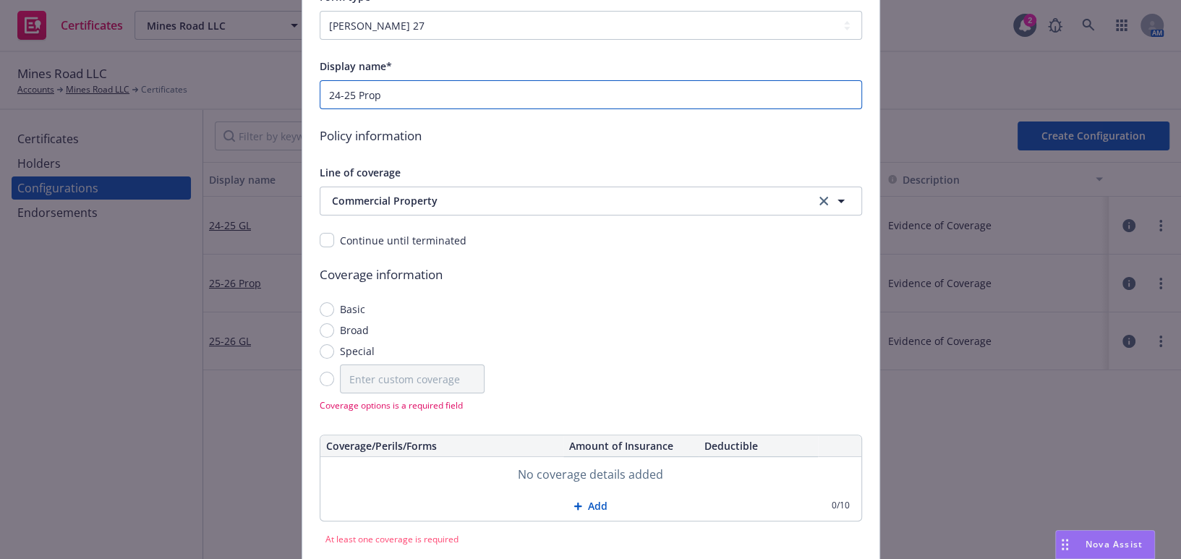
type input "24-25 Prop"
click at [320, 344] on input "Special" at bounding box center [327, 351] width 14 height 14
radio input "true"
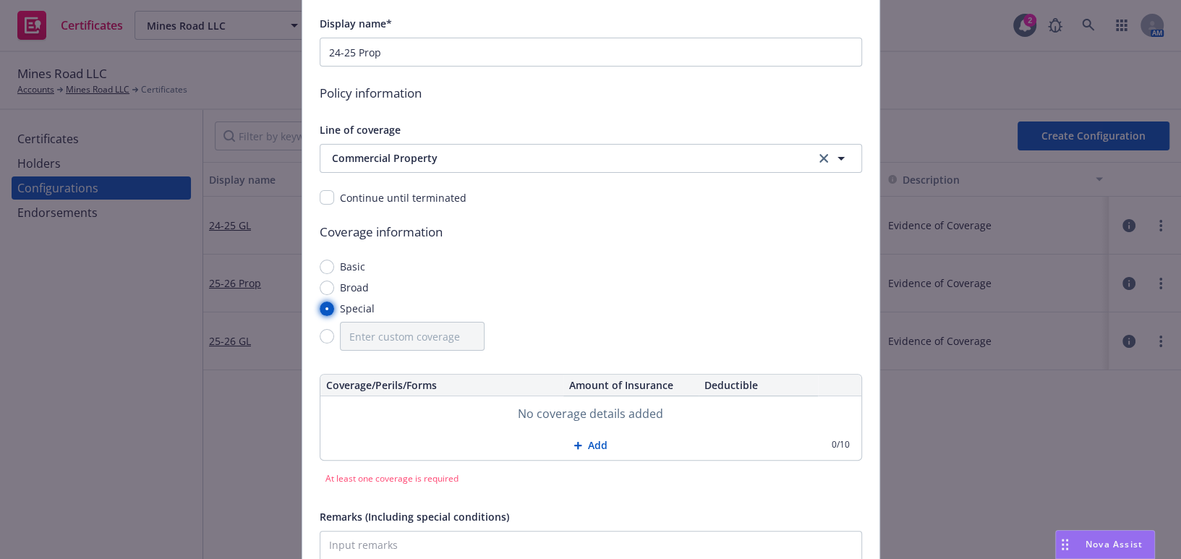
scroll to position [197, 0]
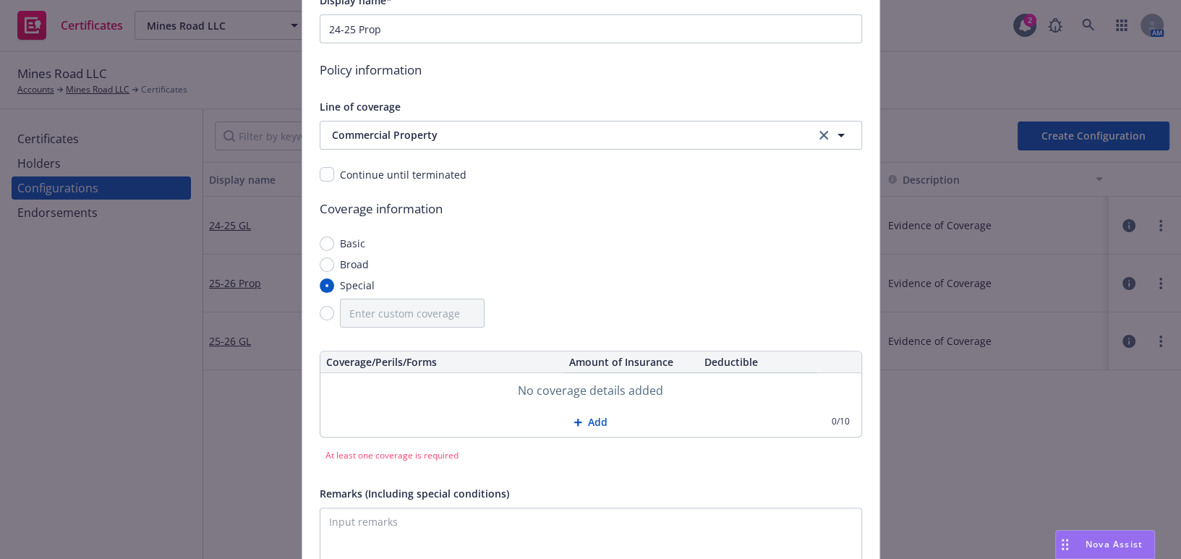
click at [586, 427] on button "Add" at bounding box center [590, 422] width 541 height 29
drag, startPoint x: 587, startPoint y: 423, endPoint x: 574, endPoint y: 405, distance: 22.3
click at [587, 423] on button "Add" at bounding box center [590, 423] width 541 height 29
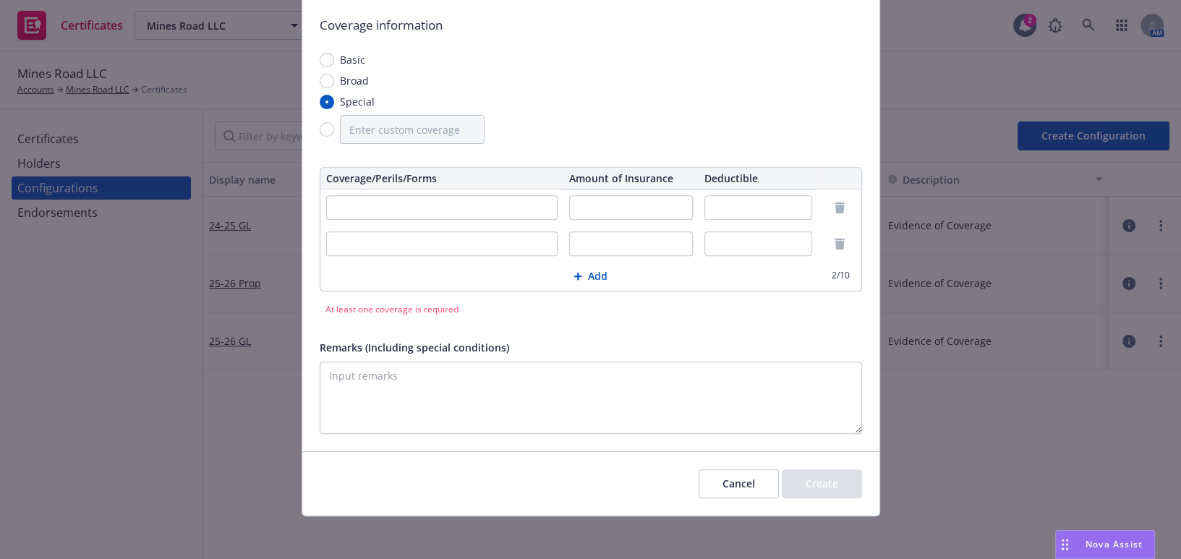
scroll to position [383, 0]
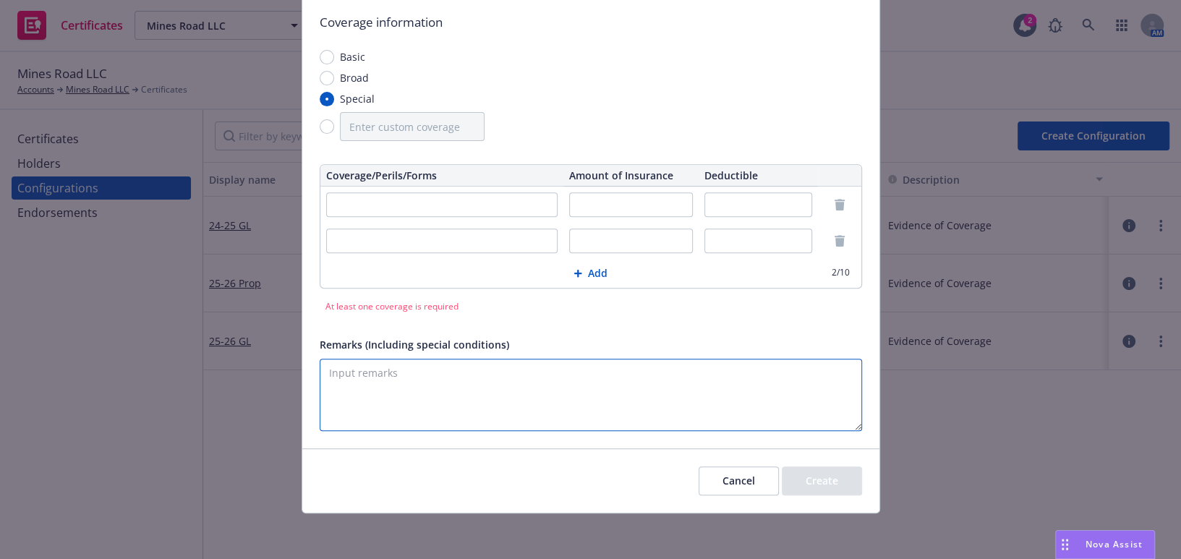
click at [370, 397] on textarea "Remarks (Including special conditions)" at bounding box center [591, 395] width 542 height 72
paste textarea "Evidence of Coverage"
type textarea "Evidence of Coverage"
click at [424, 203] on input "text" at bounding box center [442, 204] width 232 height 25
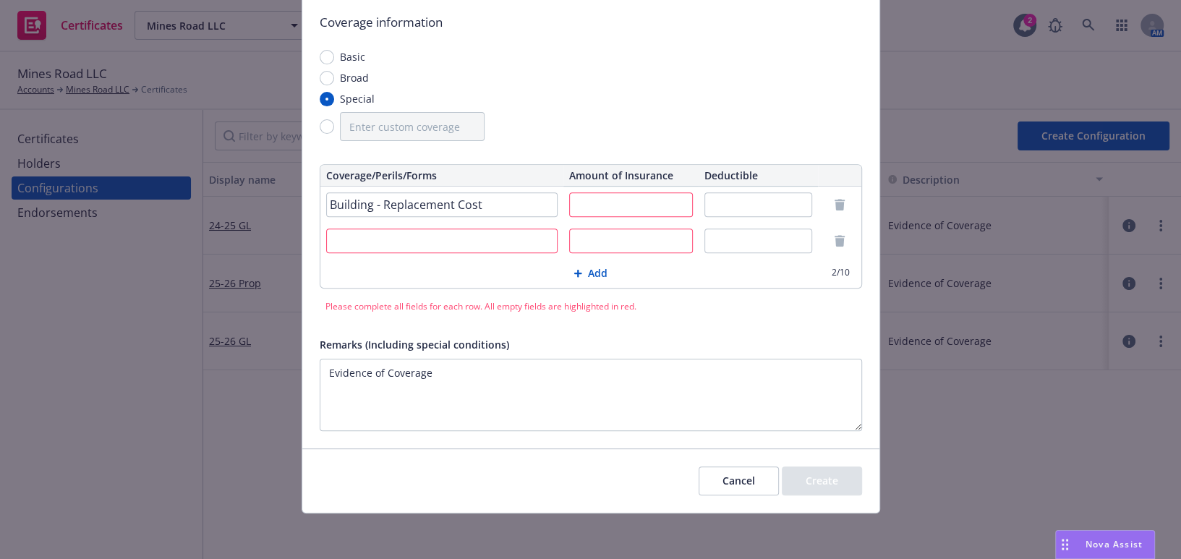
type input "Building - Replacement Cost"
type input "$25,000"
click at [594, 193] on input "text" at bounding box center [631, 204] width 124 height 25
type input "$5,339,125"
click at [413, 249] on input "text" at bounding box center [442, 241] width 232 height 25
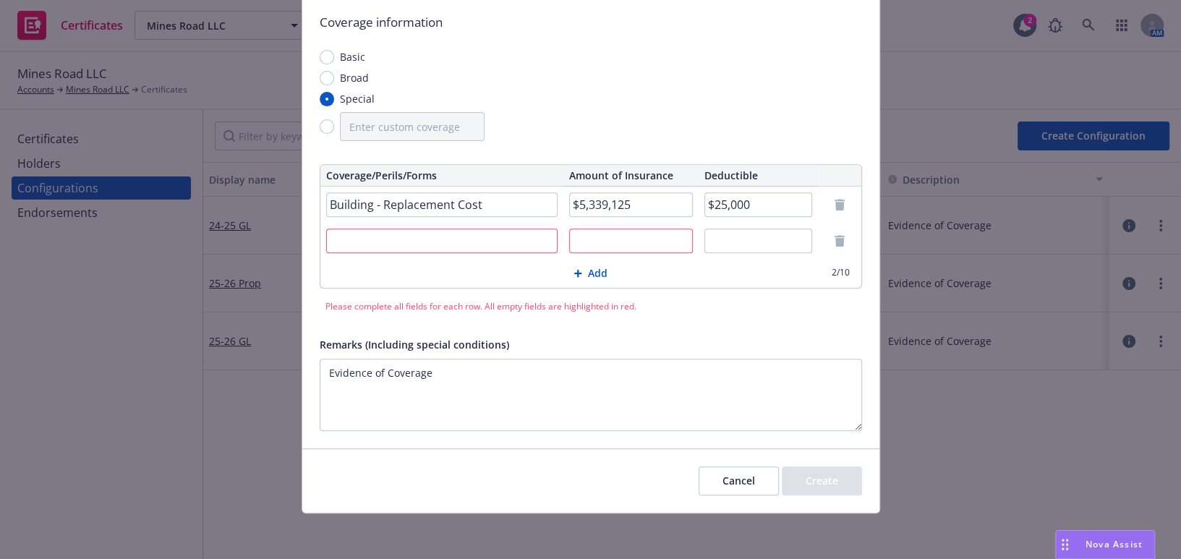
click at [587, 239] on input "text" at bounding box center [631, 241] width 124 height 25
type input "$222,500"
click at [375, 250] on input "text" at bounding box center [442, 241] width 232 height 25
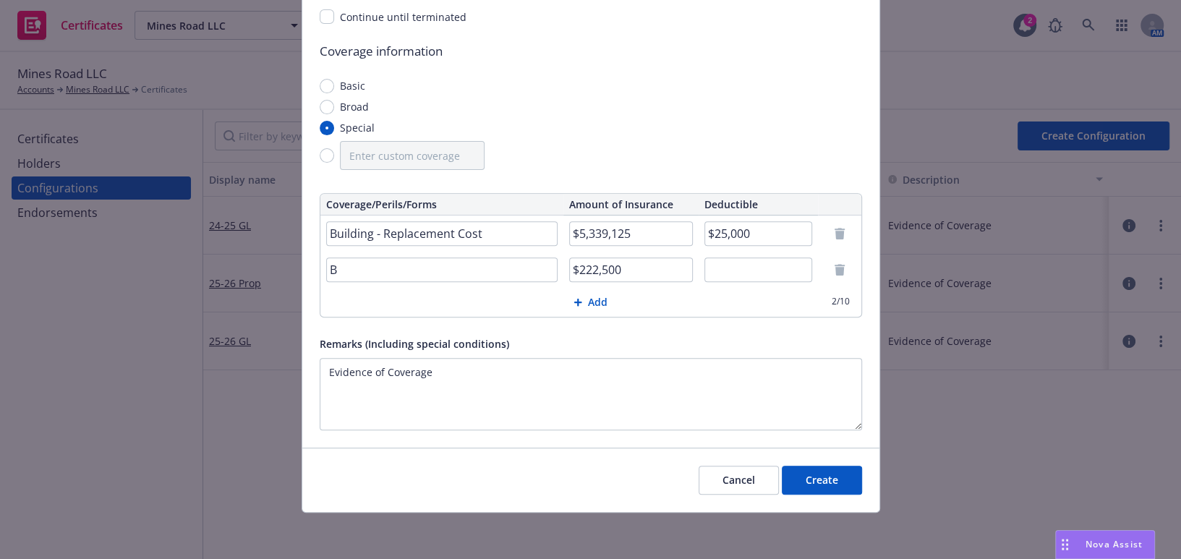
scroll to position [354, 0]
type input "Business Income & Extra Expense"
click at [818, 490] on button "Create" at bounding box center [822, 481] width 80 height 29
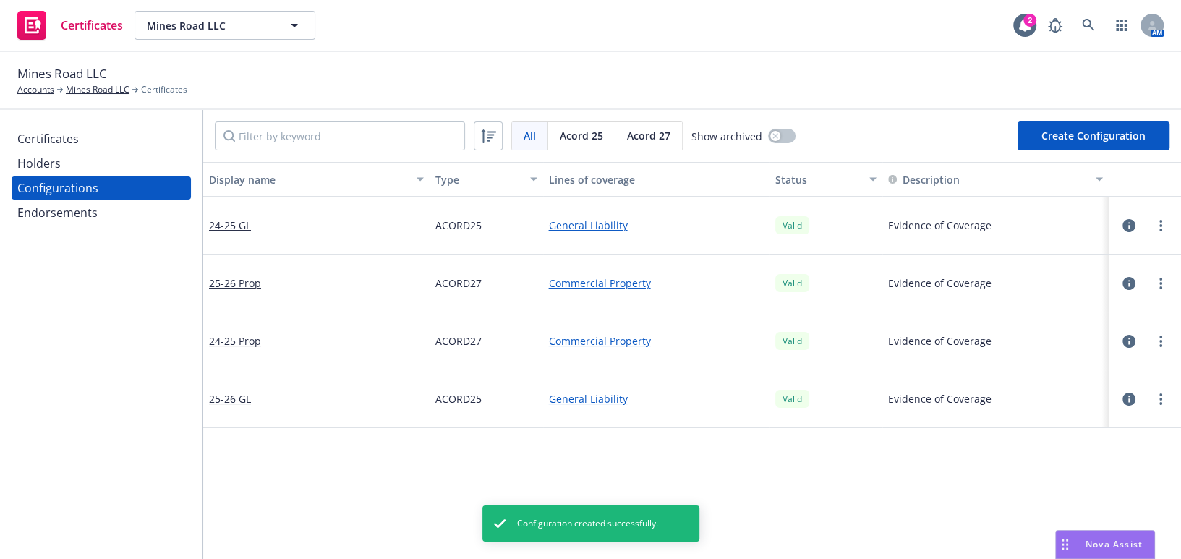
click at [76, 138] on div "Certificates" at bounding box center [47, 138] width 61 height 23
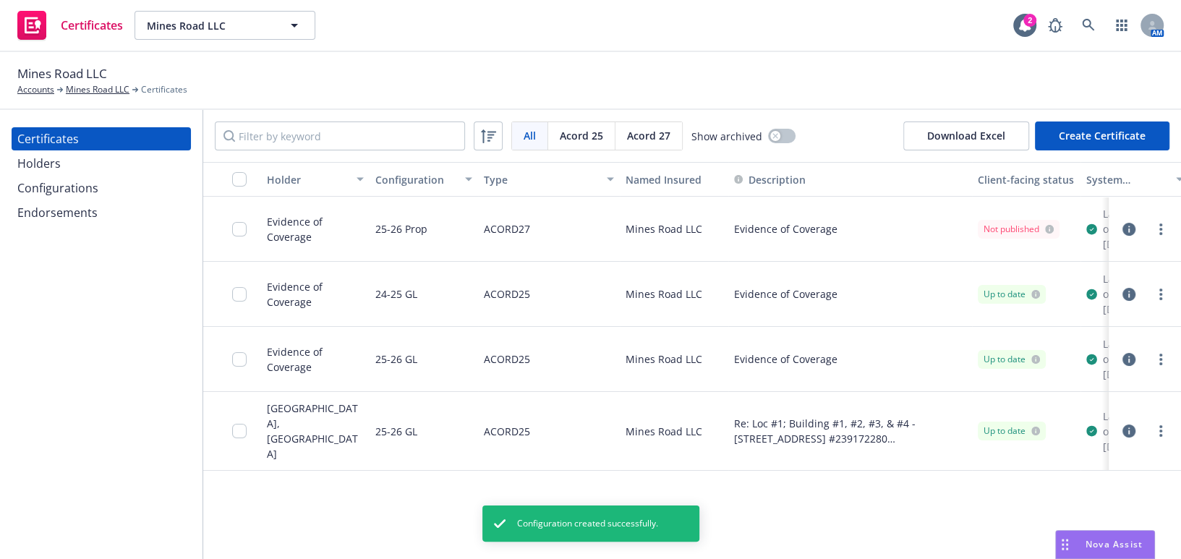
click at [1084, 129] on button "Create Certificate" at bounding box center [1102, 136] width 135 height 29
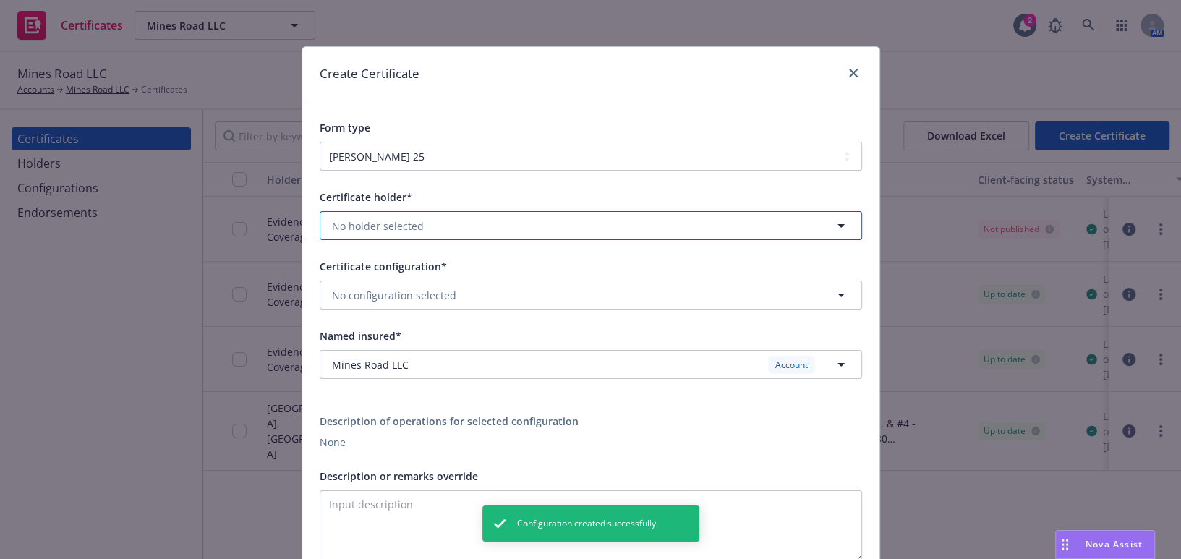
click at [387, 219] on span "No holder selected" at bounding box center [378, 225] width 92 height 15
type input "ev"
click at [386, 269] on strong "Evidence of Coverage" at bounding box center [388, 267] width 105 height 14
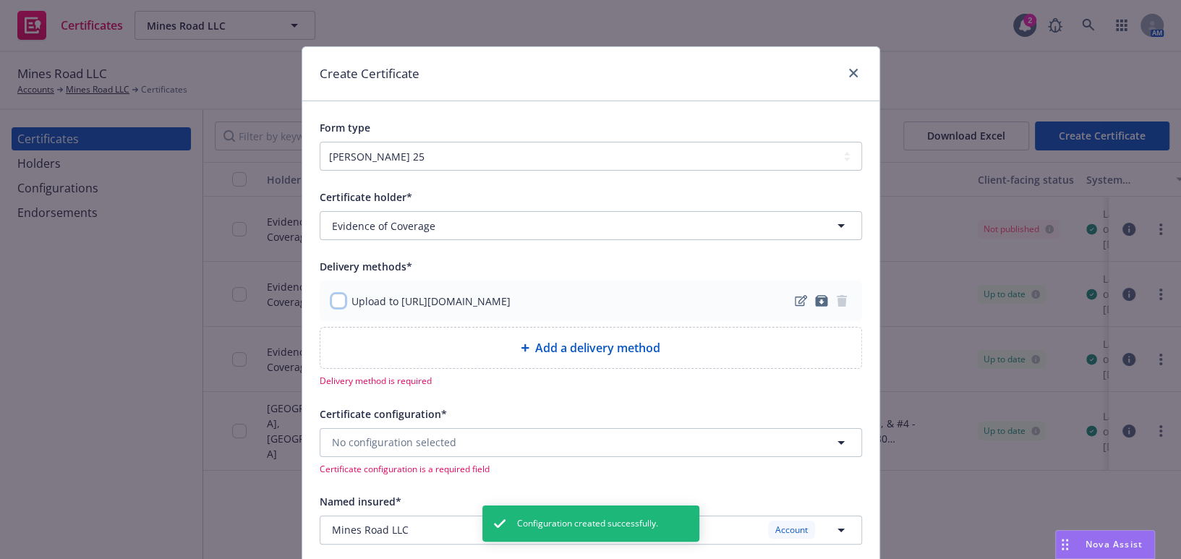
click at [336, 304] on input "checkbox" at bounding box center [338, 301] width 14 height 14
checkbox input "true"
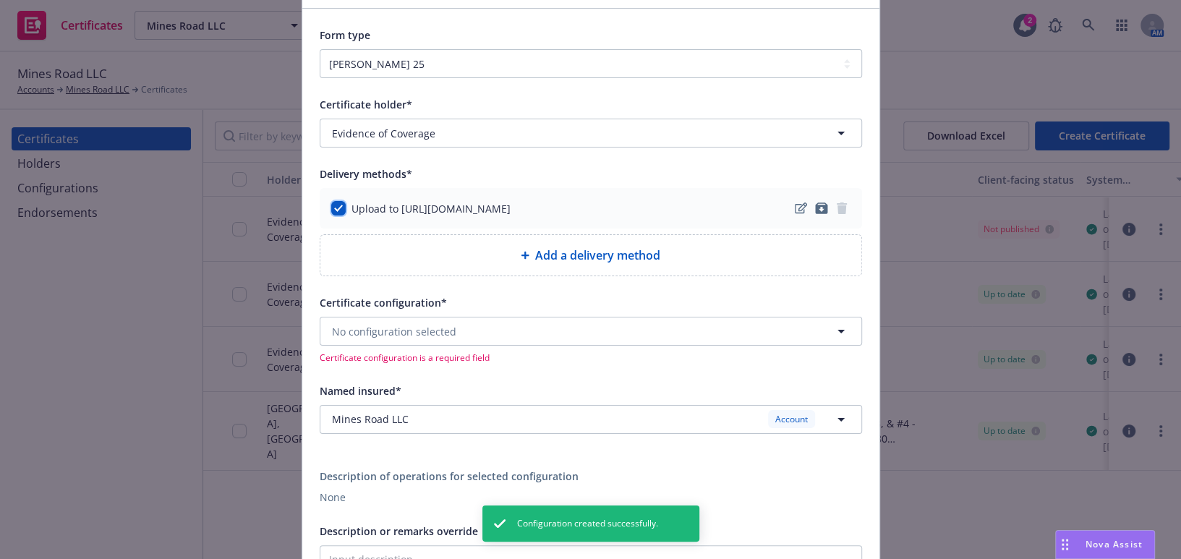
scroll to position [197, 0]
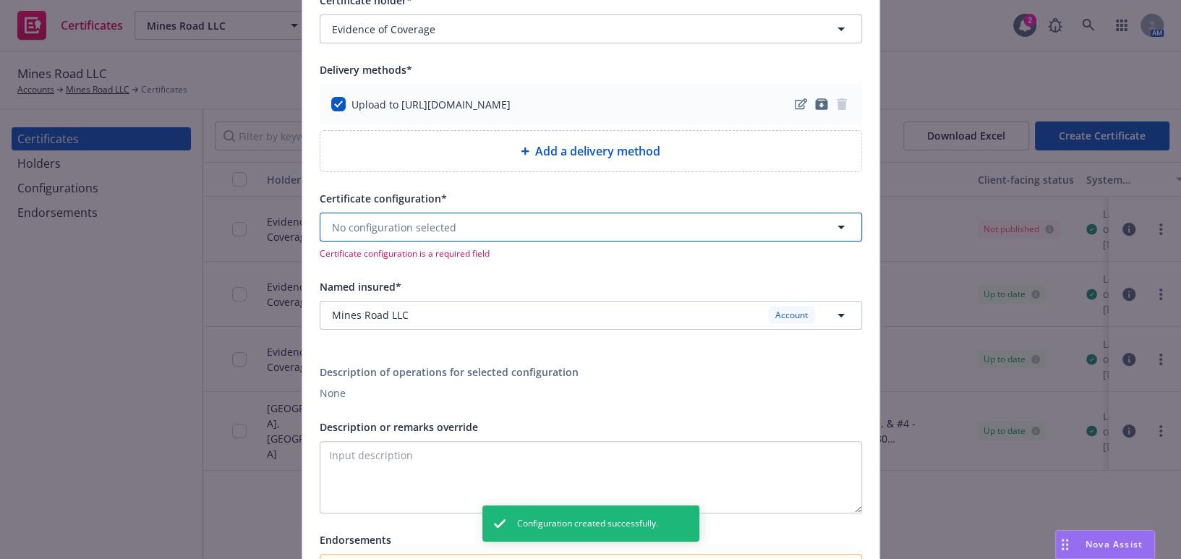
click at [409, 214] on button "No configuration selected" at bounding box center [591, 227] width 542 height 29
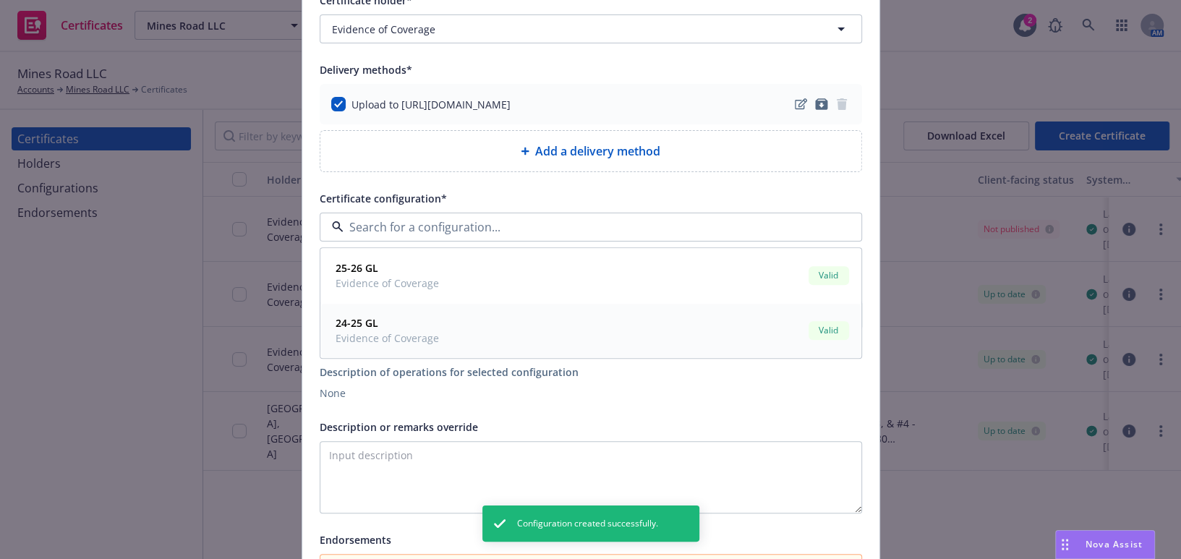
click at [372, 331] on span "Evidence of Coverage" at bounding box center [387, 338] width 103 height 15
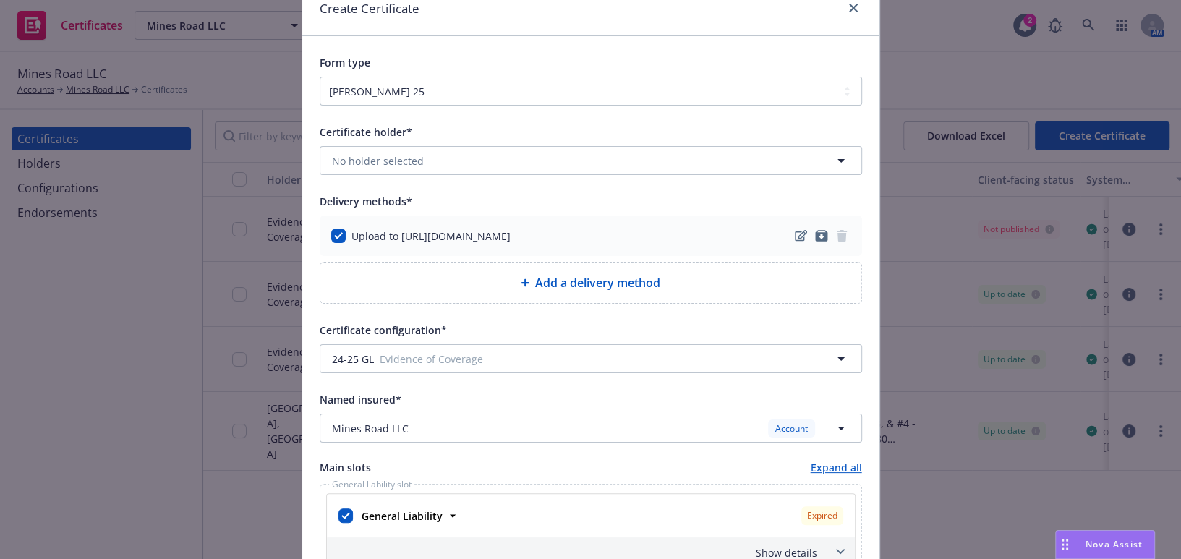
scroll to position [0, 0]
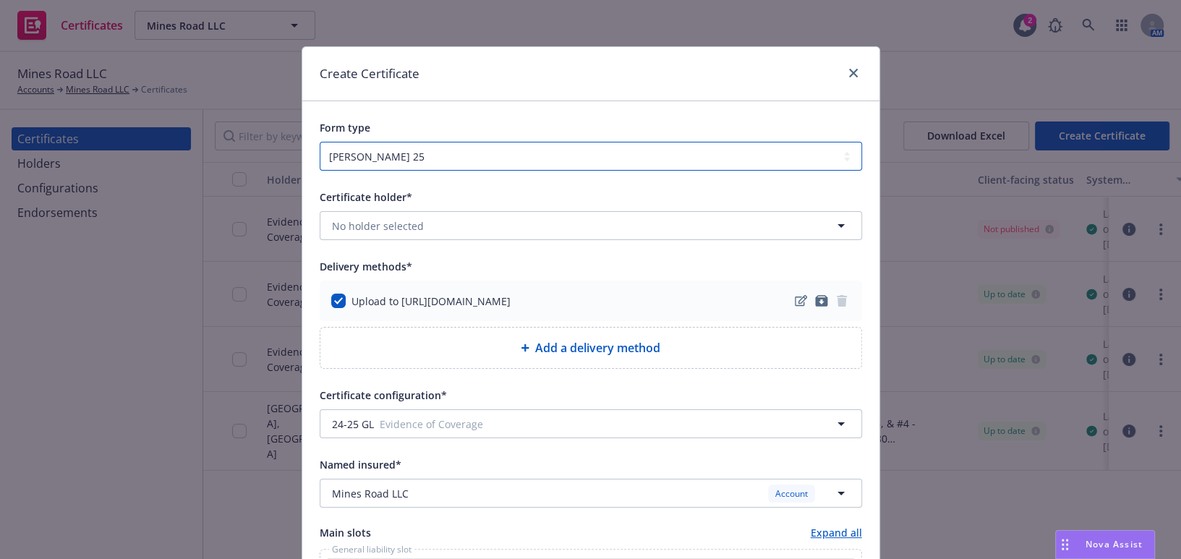
click at [394, 153] on select "[PERSON_NAME] 25 [PERSON_NAME] 27" at bounding box center [591, 156] width 542 height 29
click at [384, 166] on select "[PERSON_NAME] 25 [PERSON_NAME] 27" at bounding box center [591, 156] width 542 height 29
select select "ACORD27"
click at [320, 142] on select "[PERSON_NAME] 25 [PERSON_NAME] 27" at bounding box center [591, 156] width 542 height 29
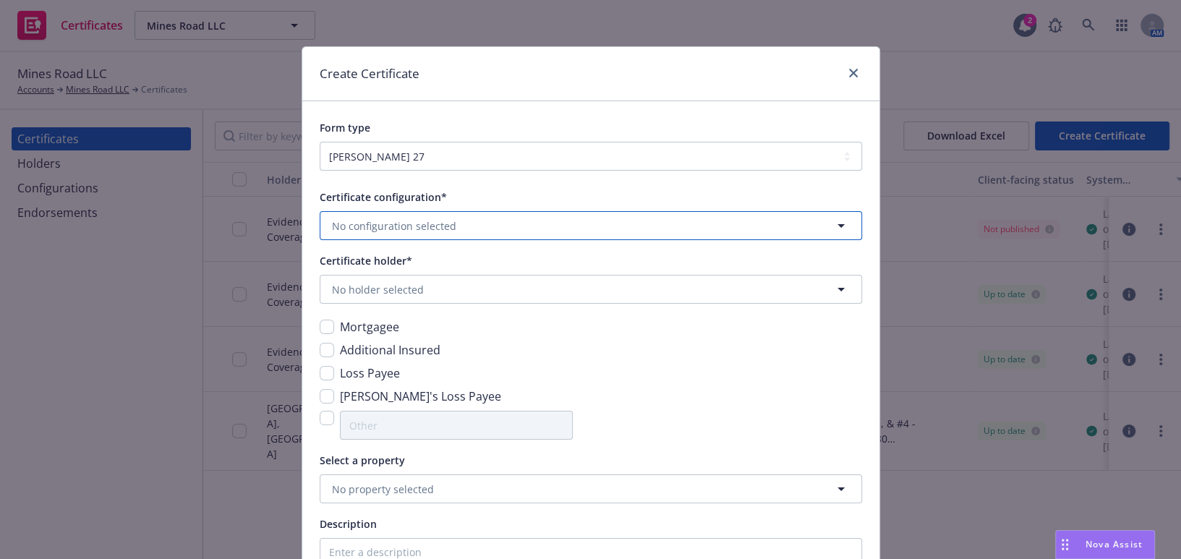
click at [377, 223] on span "No configuration selected" at bounding box center [394, 225] width 124 height 15
click at [367, 318] on span "24-25 Prop" at bounding box center [363, 312] width 54 height 15
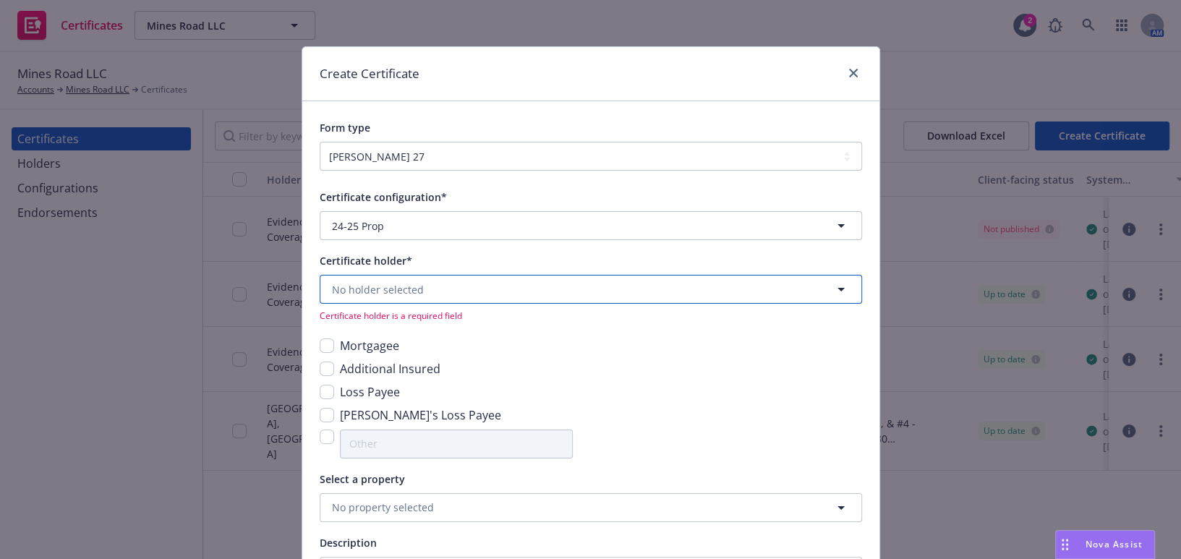
click at [377, 283] on span "No holder selected" at bounding box center [378, 289] width 92 height 15
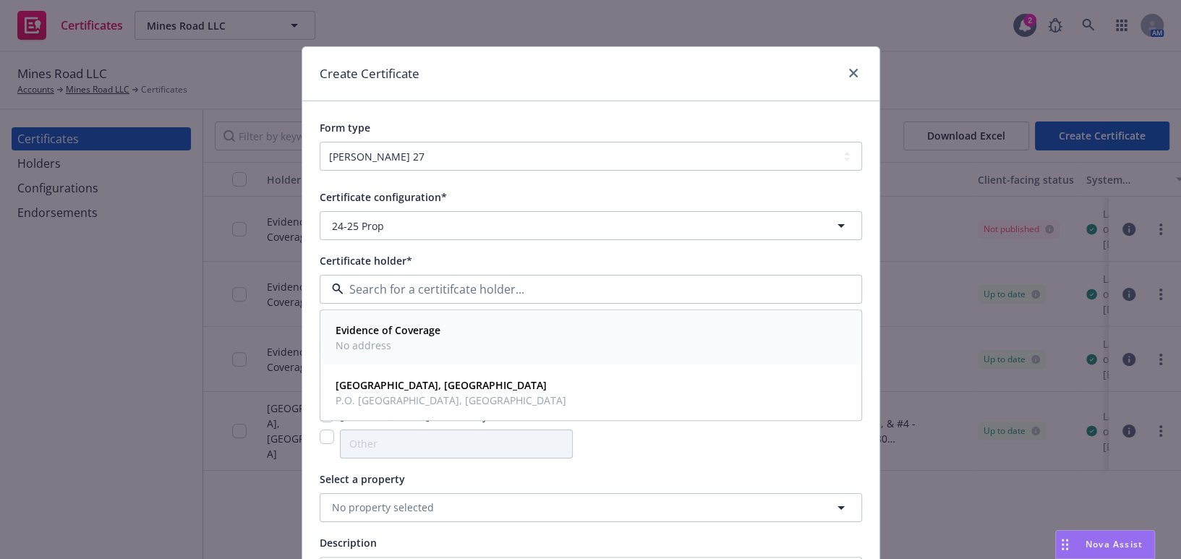
click at [370, 331] on strong "Evidence of Coverage" at bounding box center [388, 331] width 105 height 14
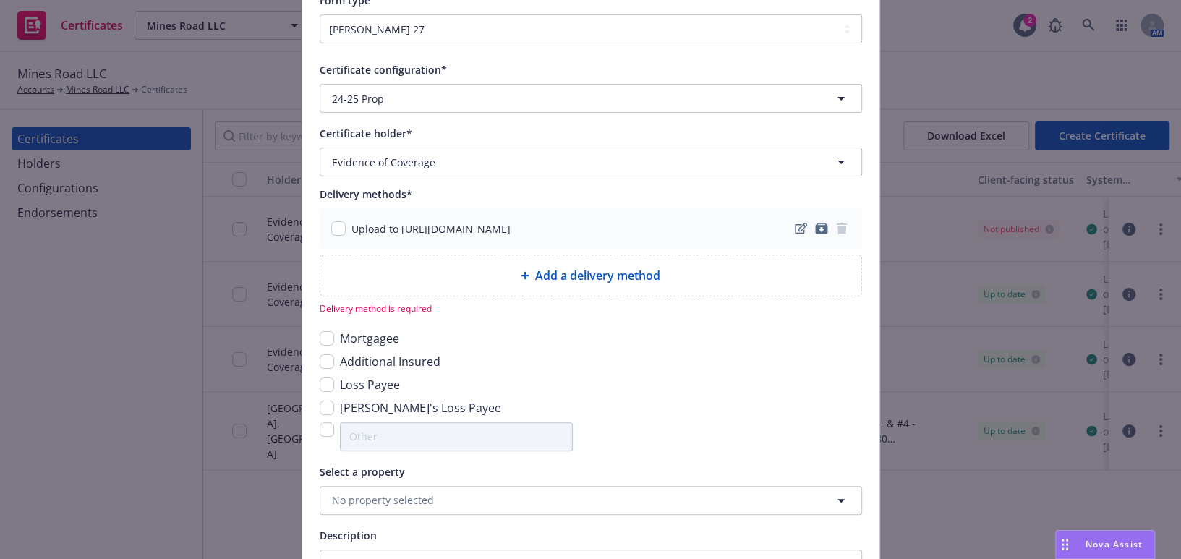
scroll to position [263, 0]
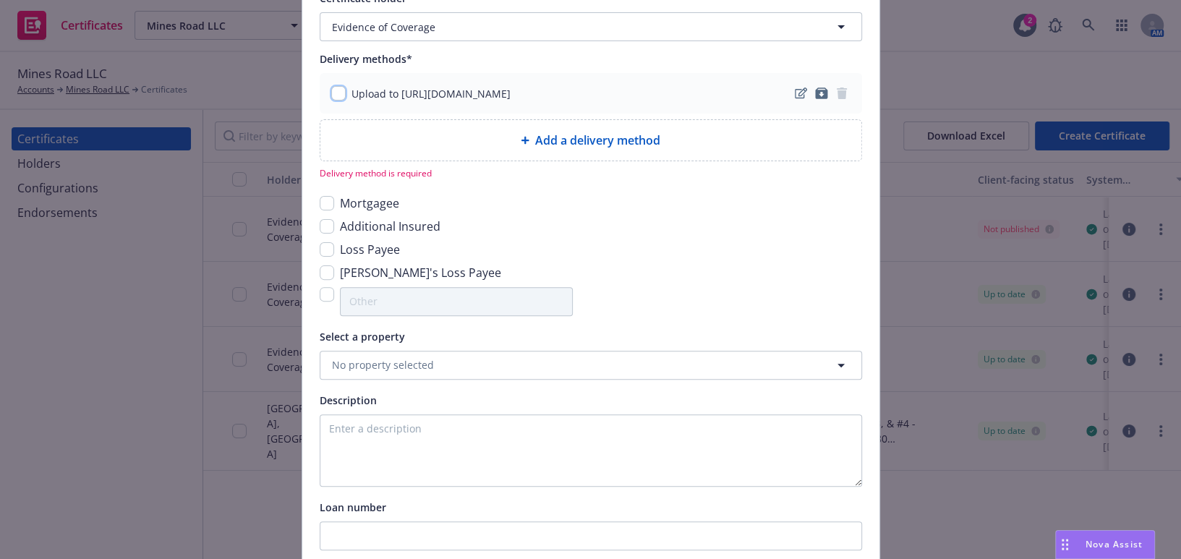
click at [331, 94] on input "checkbox" at bounding box center [338, 93] width 14 height 14
checkbox input "true"
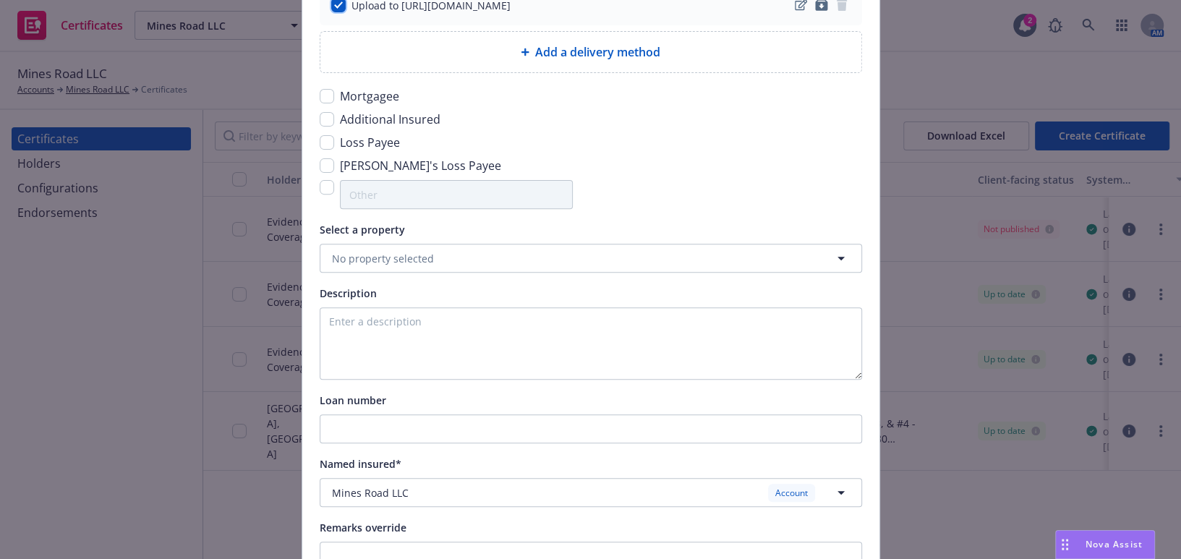
scroll to position [460, 0]
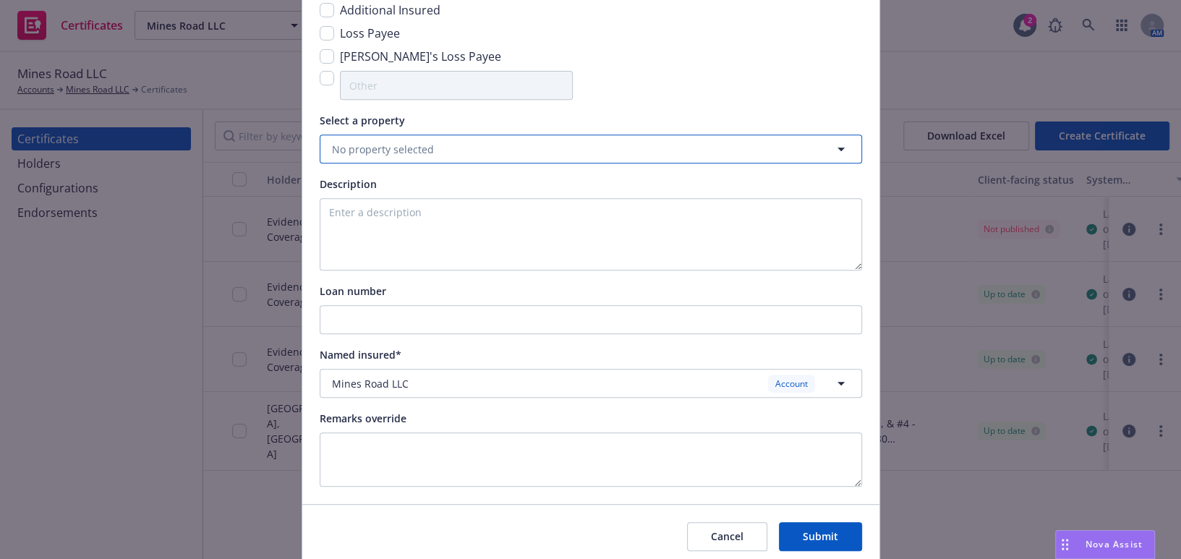
click at [386, 154] on span "No property selected" at bounding box center [383, 149] width 102 height 15
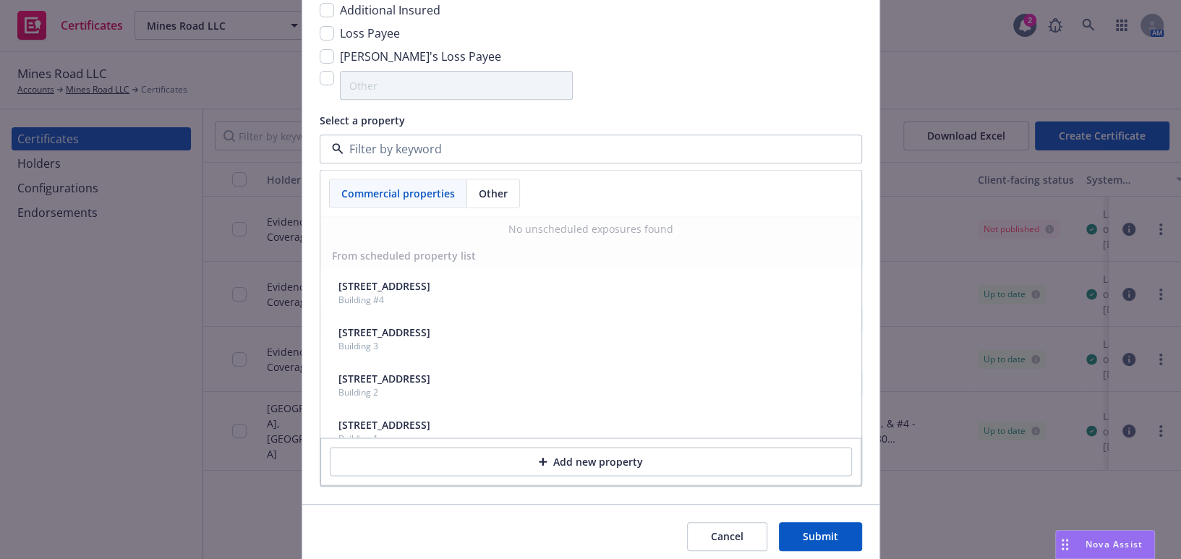
scroll to position [44, 0]
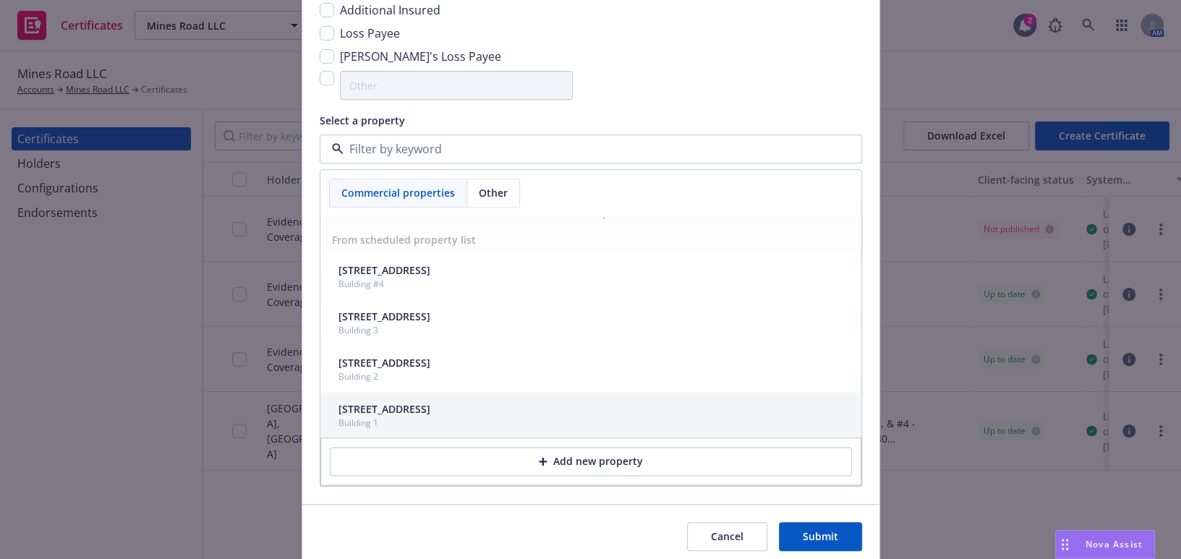
click at [409, 427] on div "Building 1" at bounding box center [384, 423] width 92 height 12
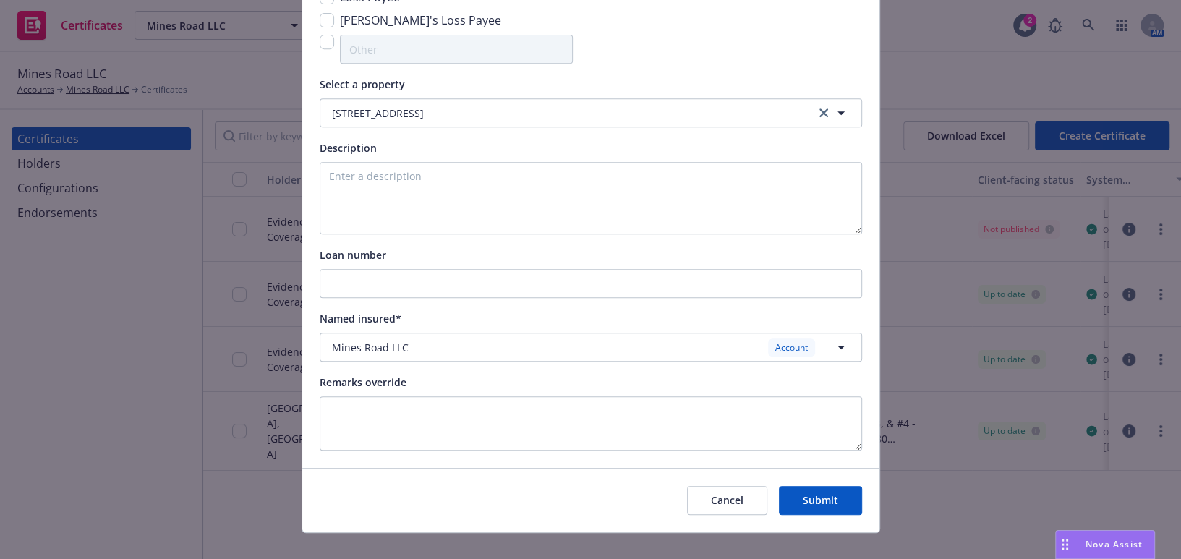
scroll to position [516, 0]
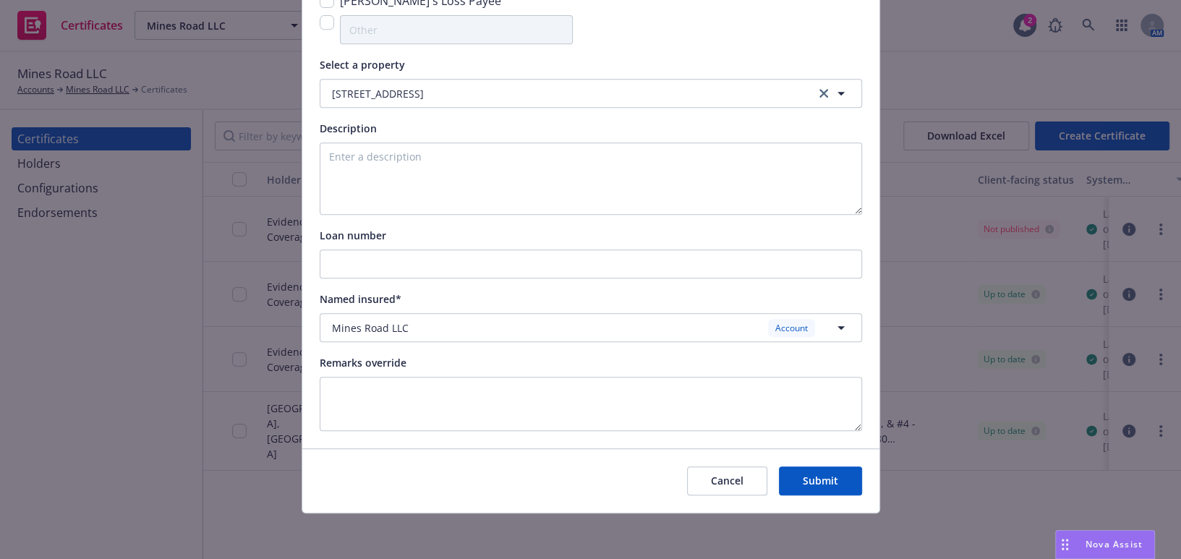
drag, startPoint x: 427, startPoint y: 373, endPoint x: 443, endPoint y: 383, distance: 18.9
click at [428, 373] on div "Remarks override" at bounding box center [591, 392] width 542 height 77
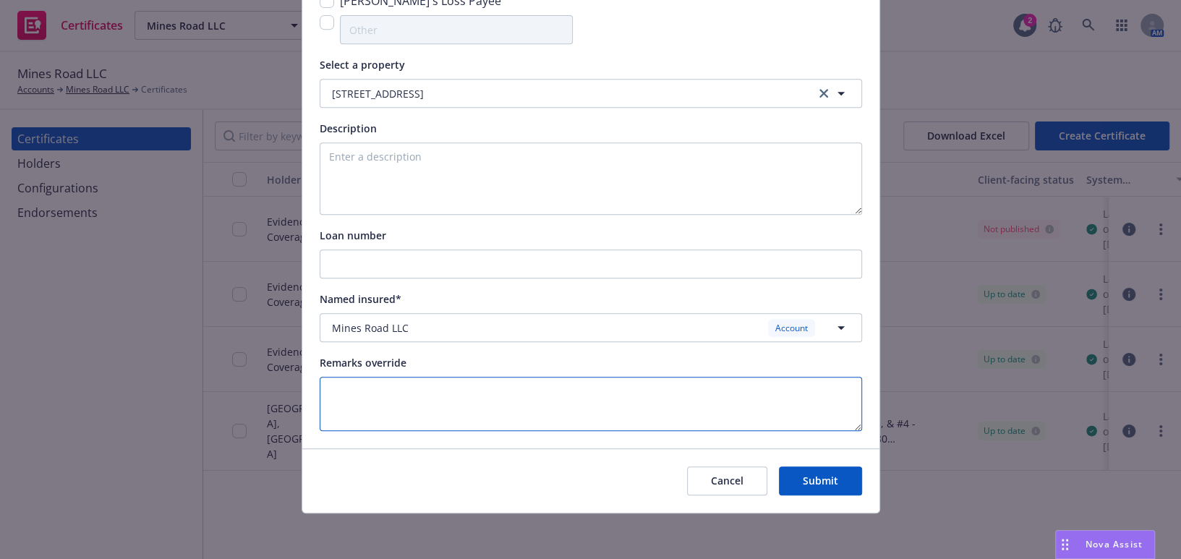
click at [450, 397] on textarea at bounding box center [591, 404] width 542 height 54
paste textarea "Evidence of Coverage"
type textarea "Evidence of Coverage"
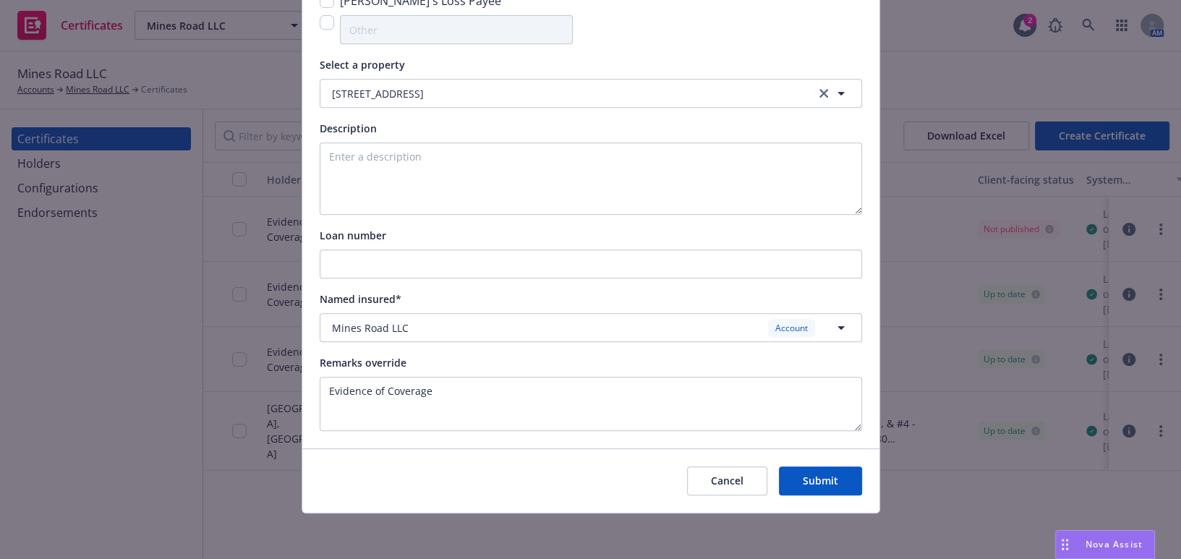
click at [804, 469] on button "Submit" at bounding box center [820, 481] width 83 height 29
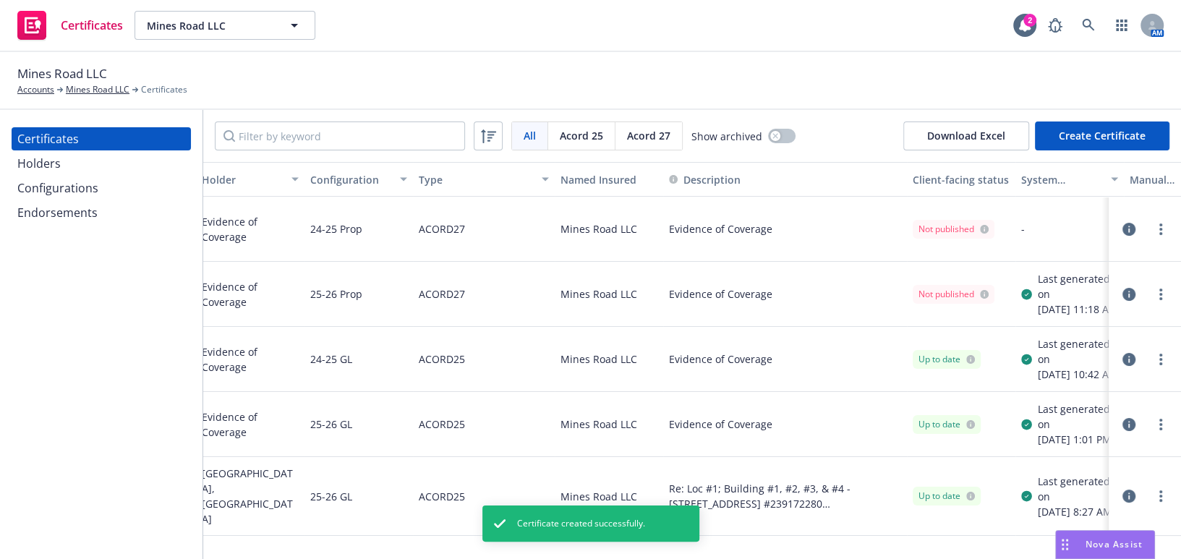
drag, startPoint x: 951, startPoint y: 264, endPoint x: 1047, endPoint y: 260, distance: 95.5
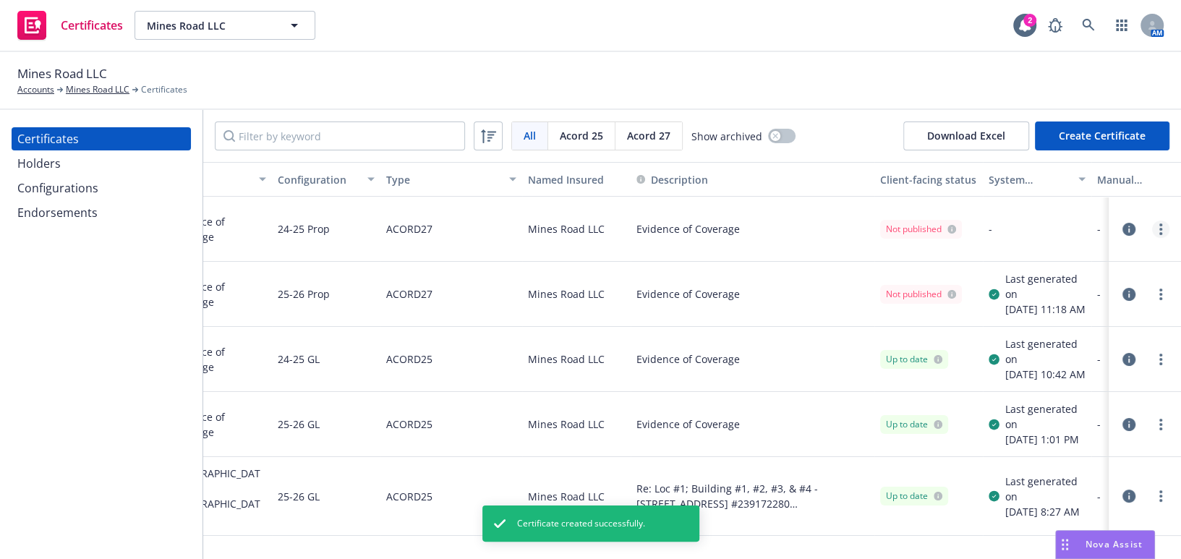
click at [1152, 230] on link "more" at bounding box center [1160, 229] width 17 height 17
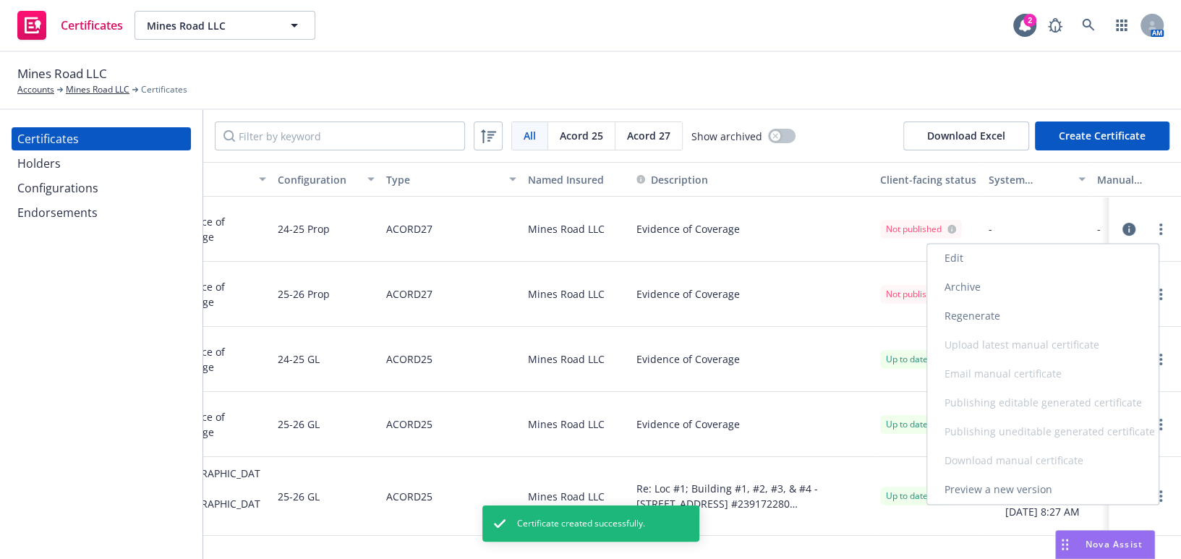
click at [1021, 321] on link "Regenerate" at bounding box center [1042, 316] width 231 height 29
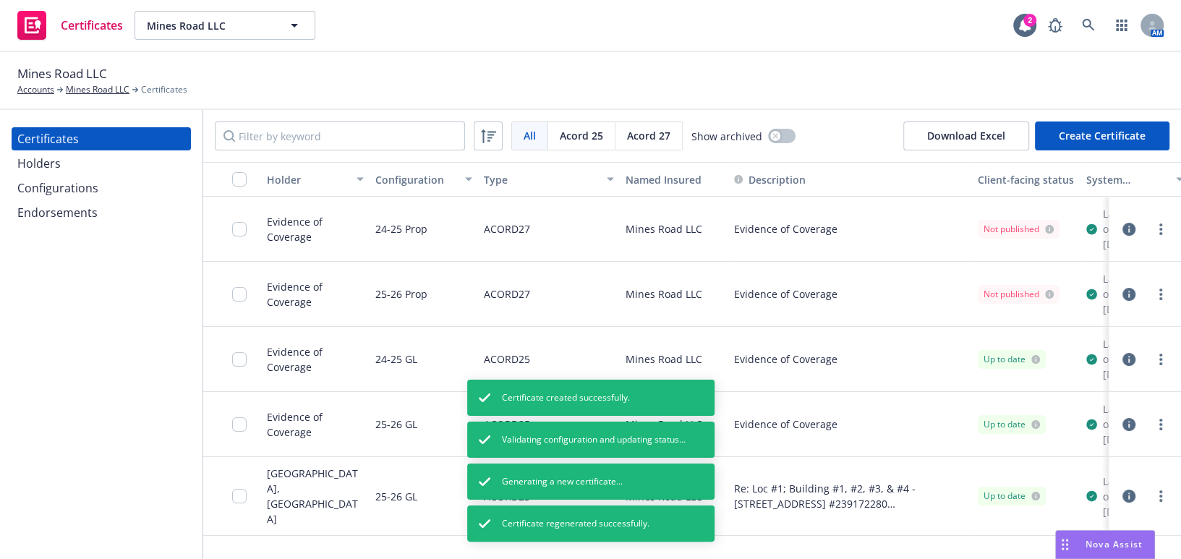
drag, startPoint x: 271, startPoint y: 217, endPoint x: 291, endPoint y: 193, distance: 31.3
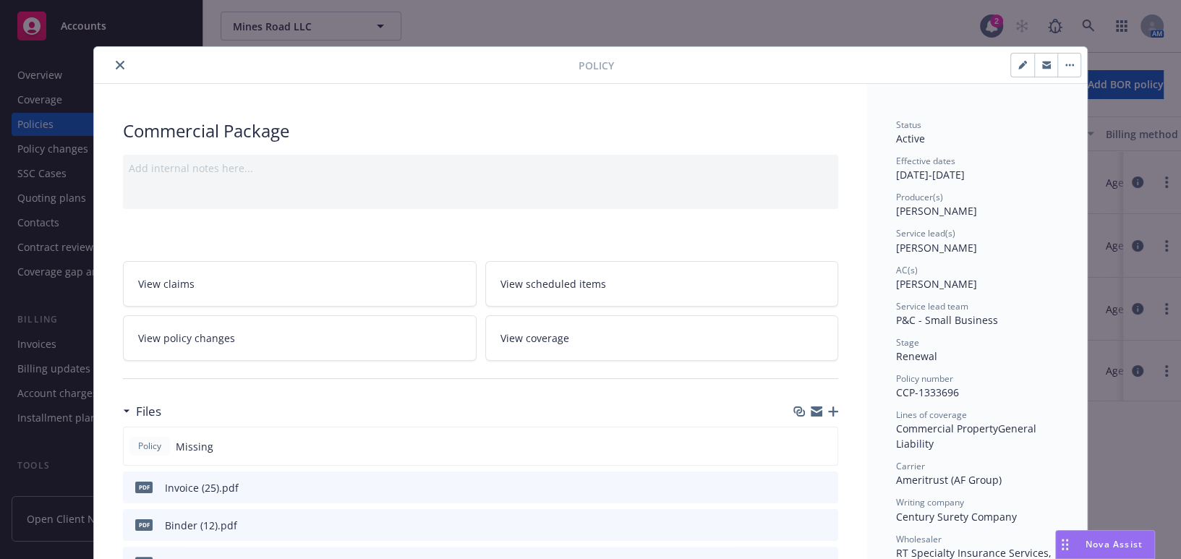
click at [117, 70] on button "close" at bounding box center [119, 64] width 17 height 17
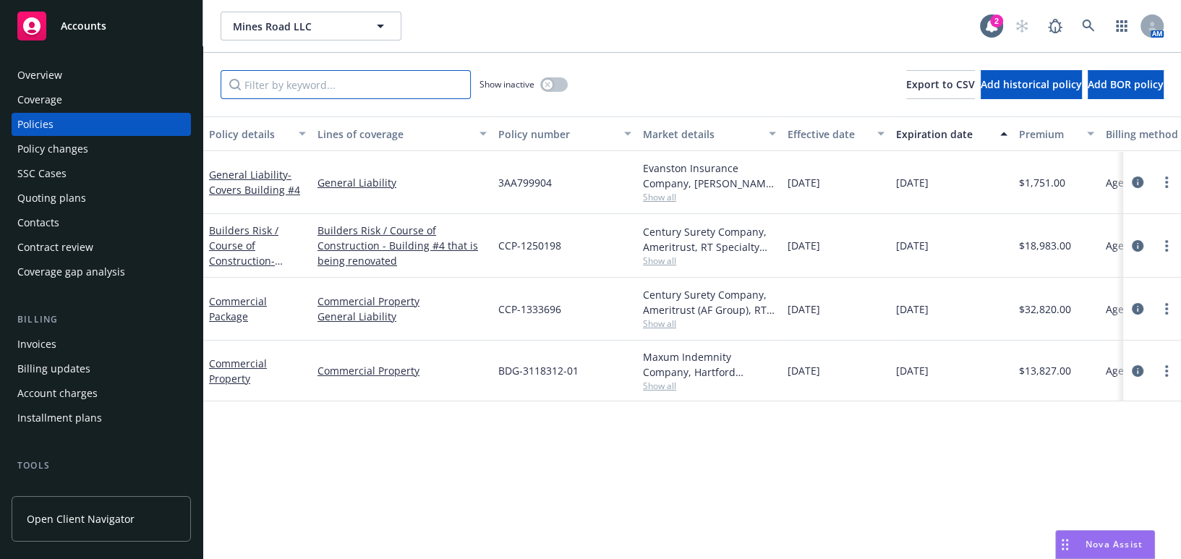
click at [412, 95] on input "Filter by keyword..." at bounding box center [346, 84] width 250 height 29
click at [556, 80] on button "button" at bounding box center [553, 84] width 27 height 14
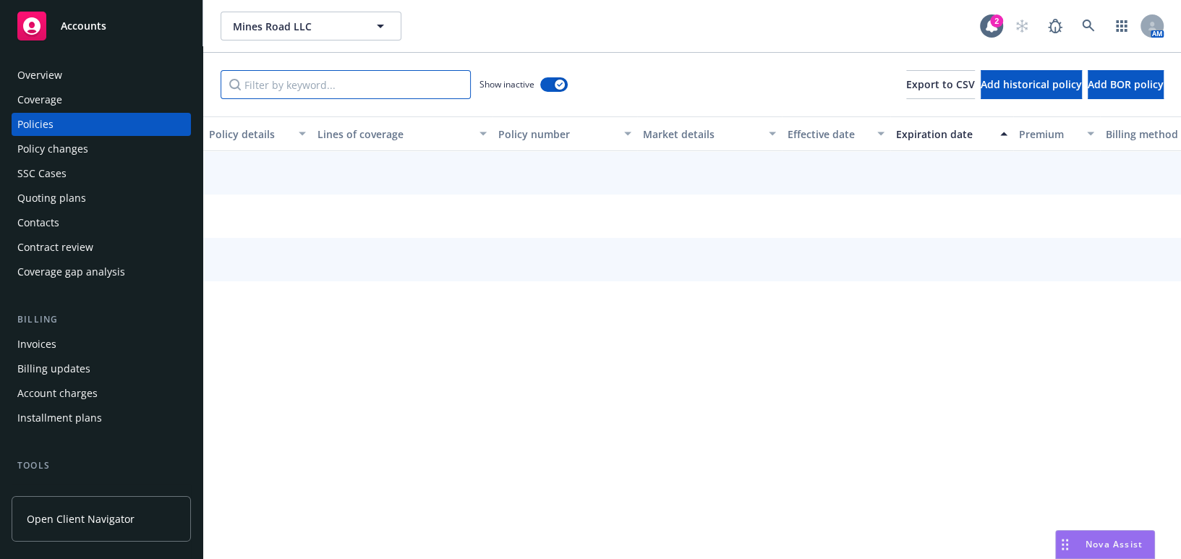
click at [379, 82] on input "Filter by keyword..." at bounding box center [346, 84] width 250 height 29
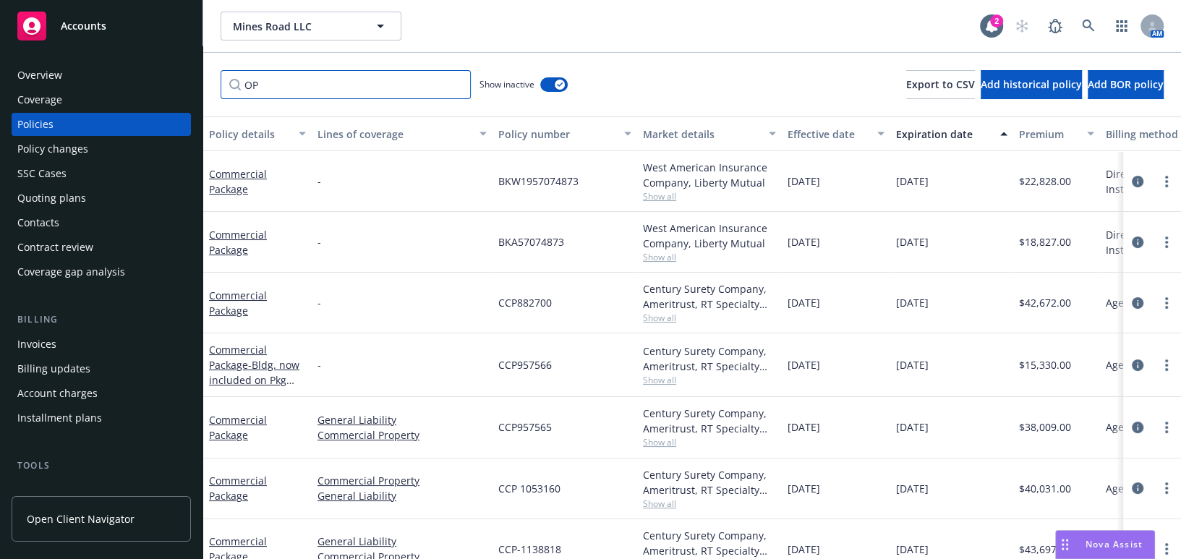
type input "O"
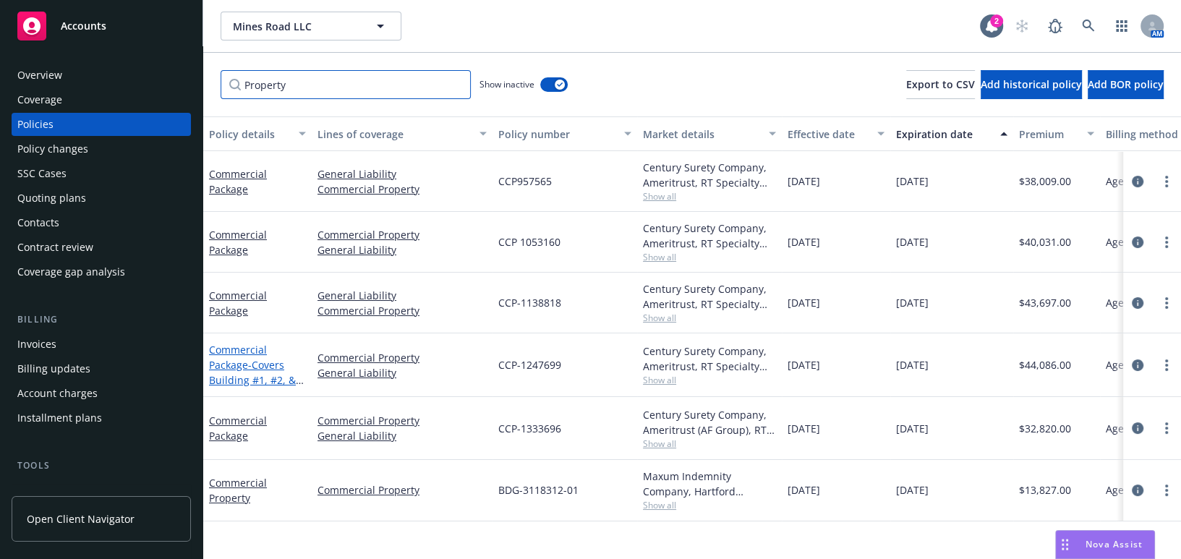
type input "Property"
click at [240, 365] on link "Commercial Package - Covers Building #1, #2, & #3" at bounding box center [252, 372] width 87 height 59
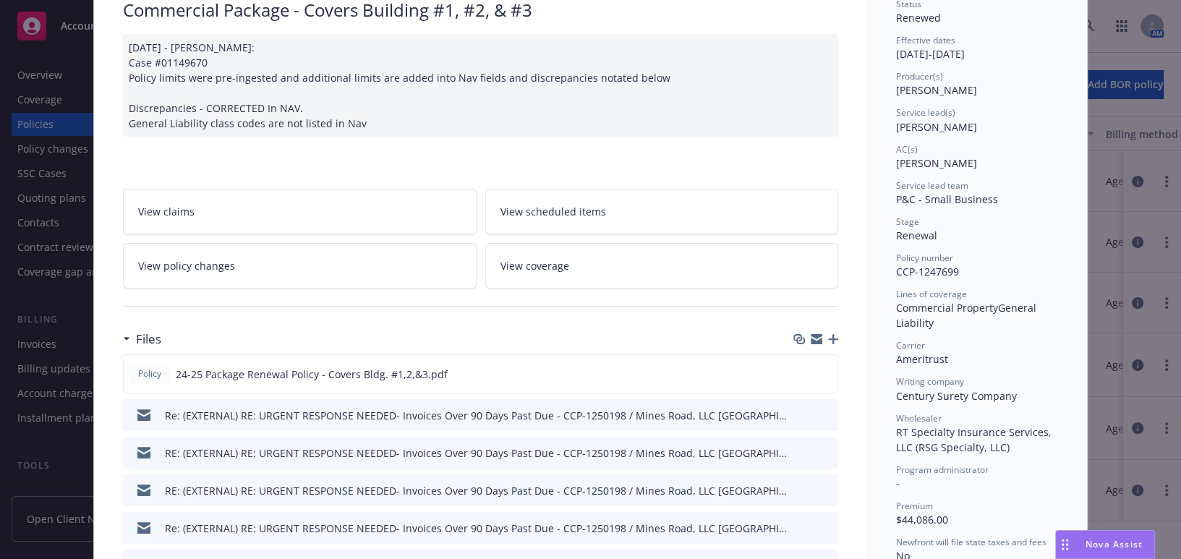
scroll to position [131, 0]
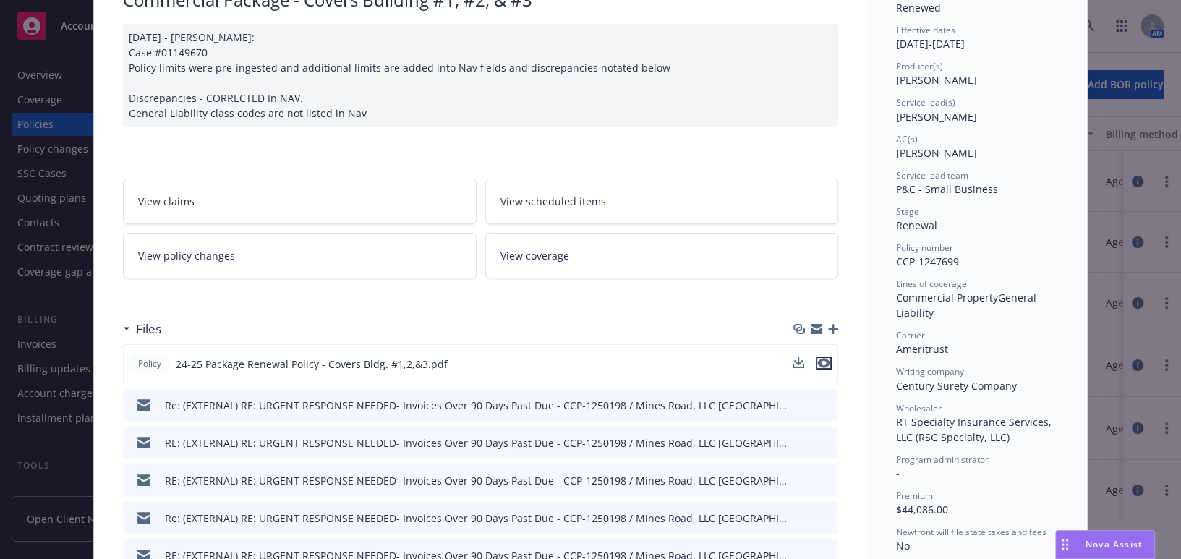
click at [818, 361] on icon "preview file" at bounding box center [823, 363] width 13 height 10
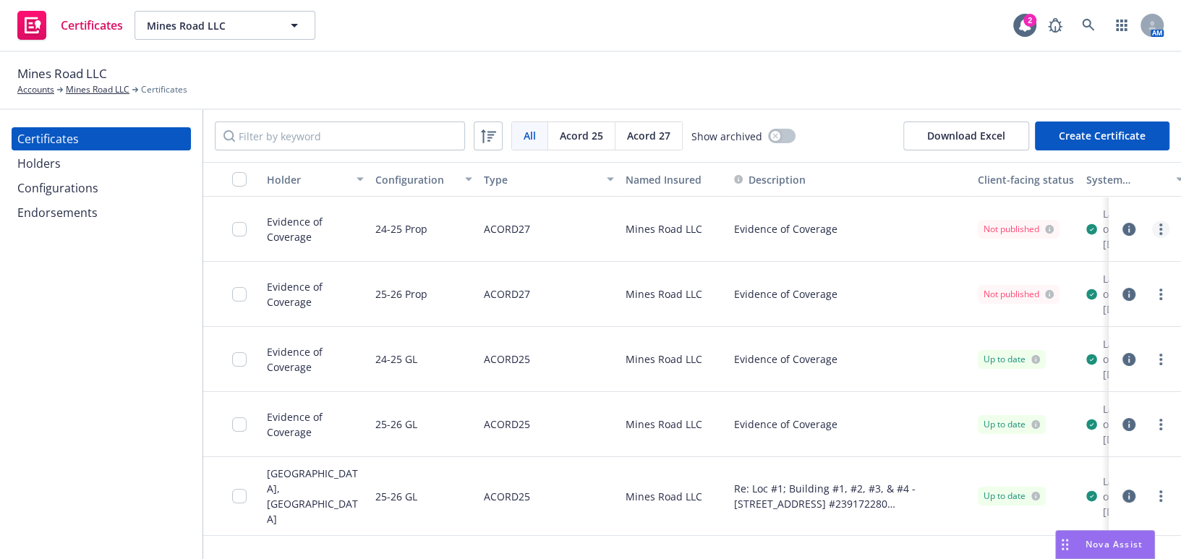
click at [1159, 226] on circle "more" at bounding box center [1160, 224] width 3 height 3
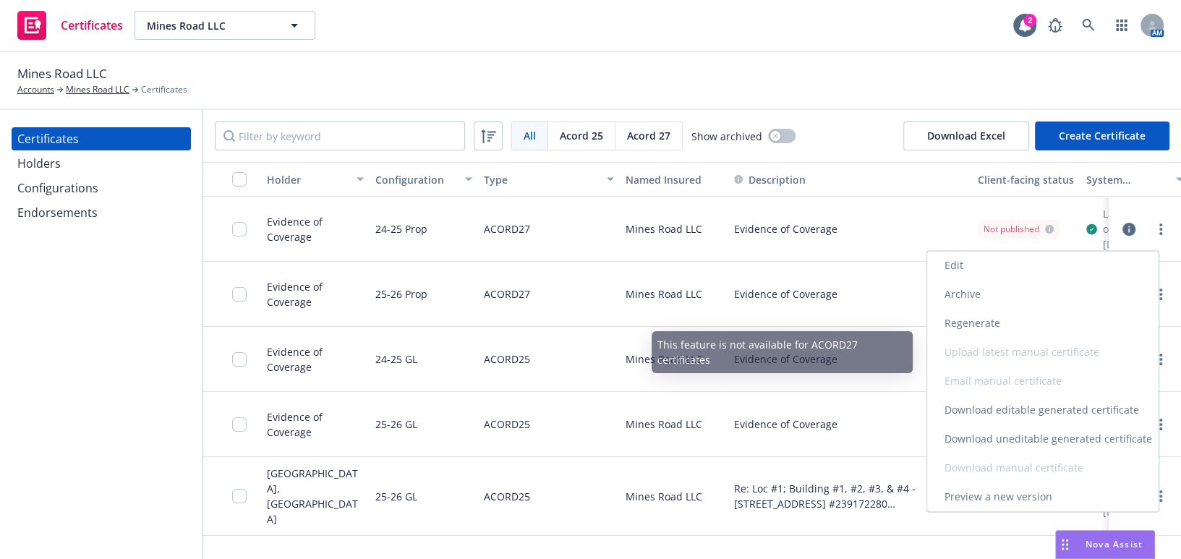
click at [974, 438] on link "Download uneditable generated certificate" at bounding box center [1042, 439] width 231 height 29
